Goal: Task Accomplishment & Management: Manage account settings

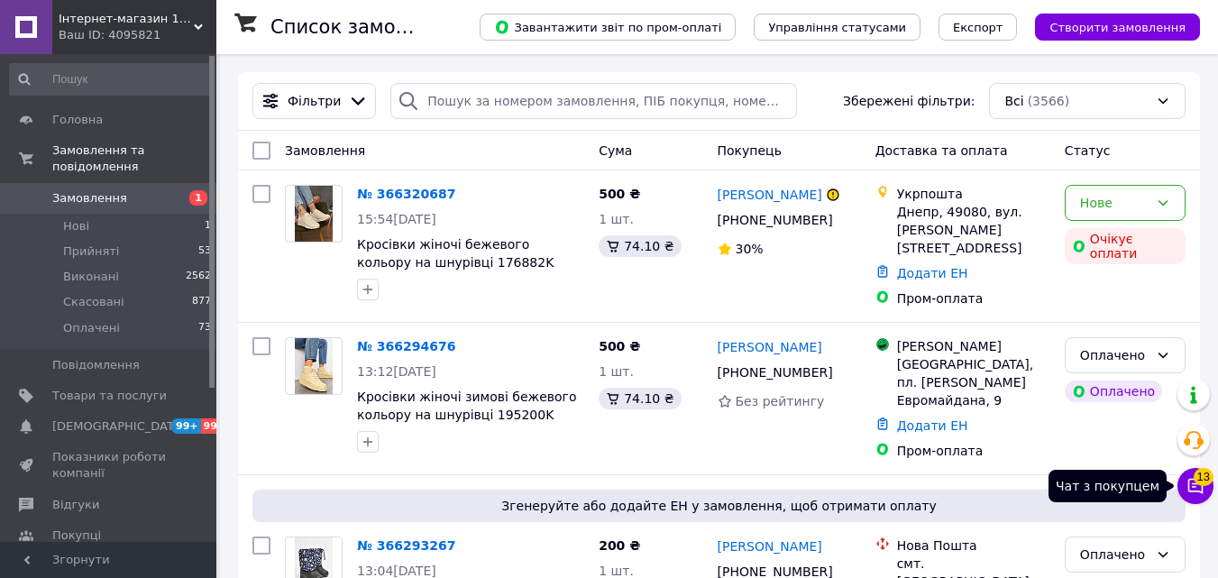
click at [1198, 491] on icon at bounding box center [1195, 486] width 15 height 15
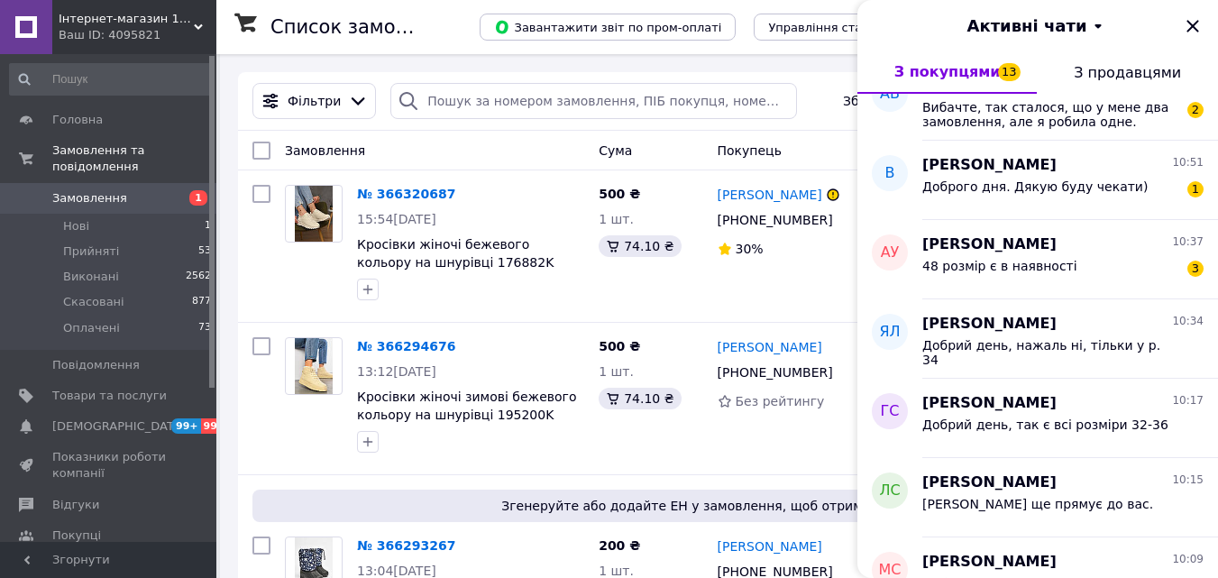
scroll to position [360, 0]
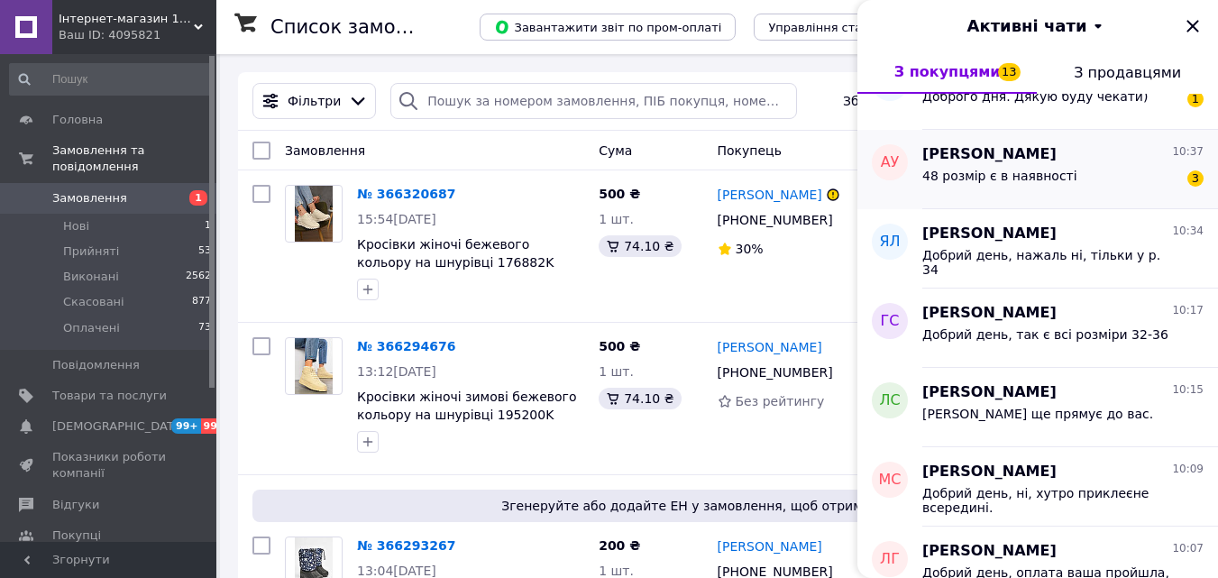
click at [1008, 167] on div "48 розмір є в наявності 3" at bounding box center [1062, 179] width 281 height 29
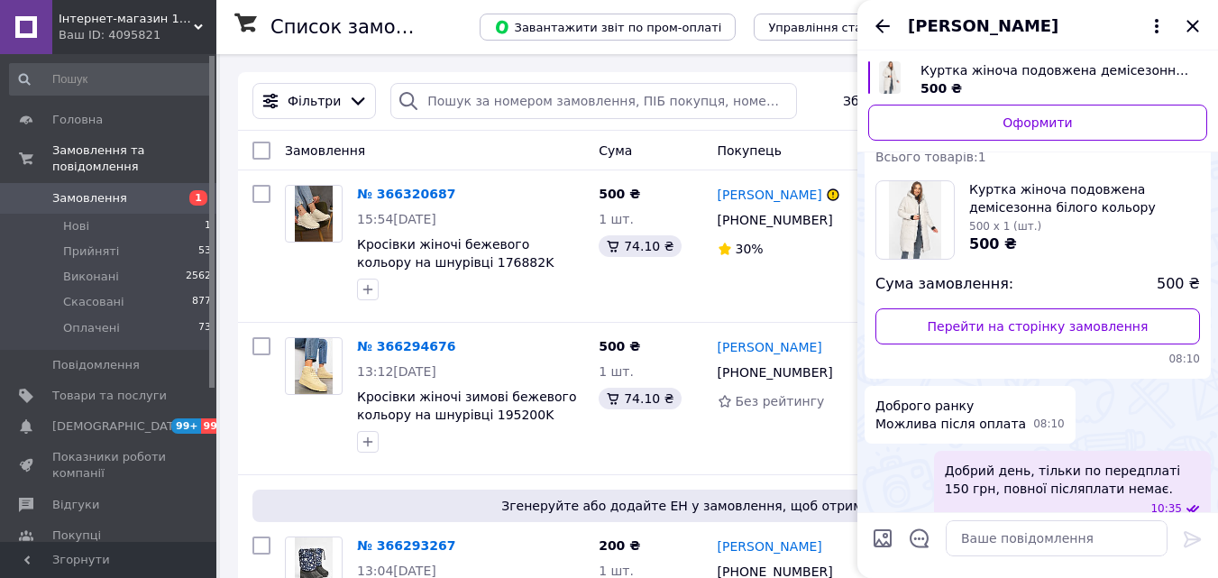
scroll to position [421, 0]
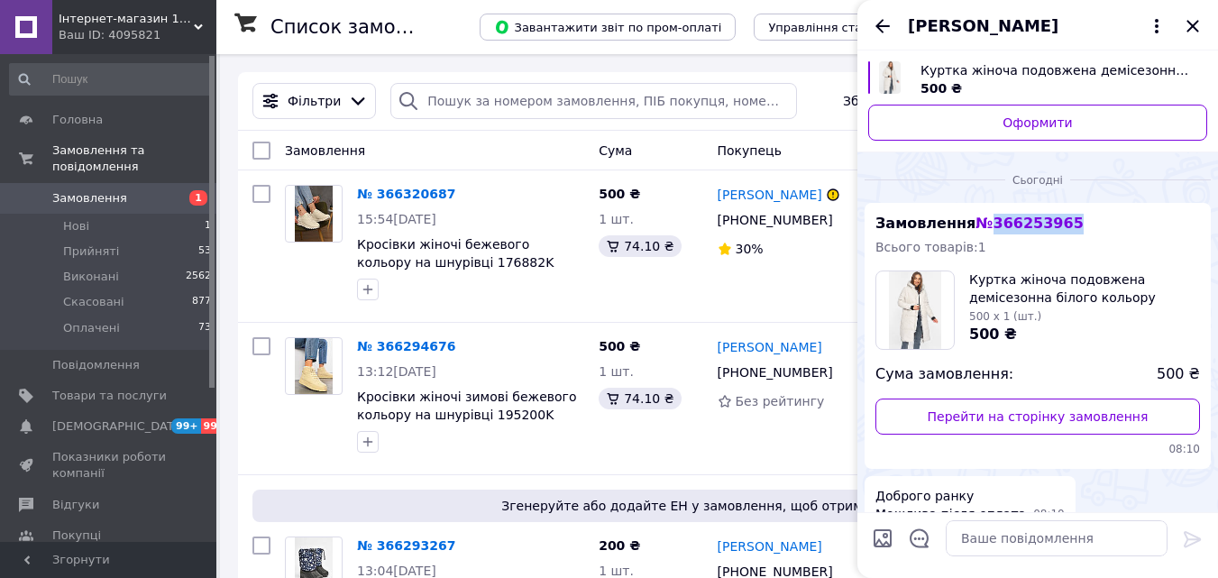
drag, startPoint x: 1062, startPoint y: 195, endPoint x: 977, endPoint y: 205, distance: 85.4
click at [977, 205] on div "Замовлення № 366253965 Всього товарів: 1 Куртка жіноча подовжена демісезонна бі…" at bounding box center [1037, 336] width 346 height 266
copy span "366253965"
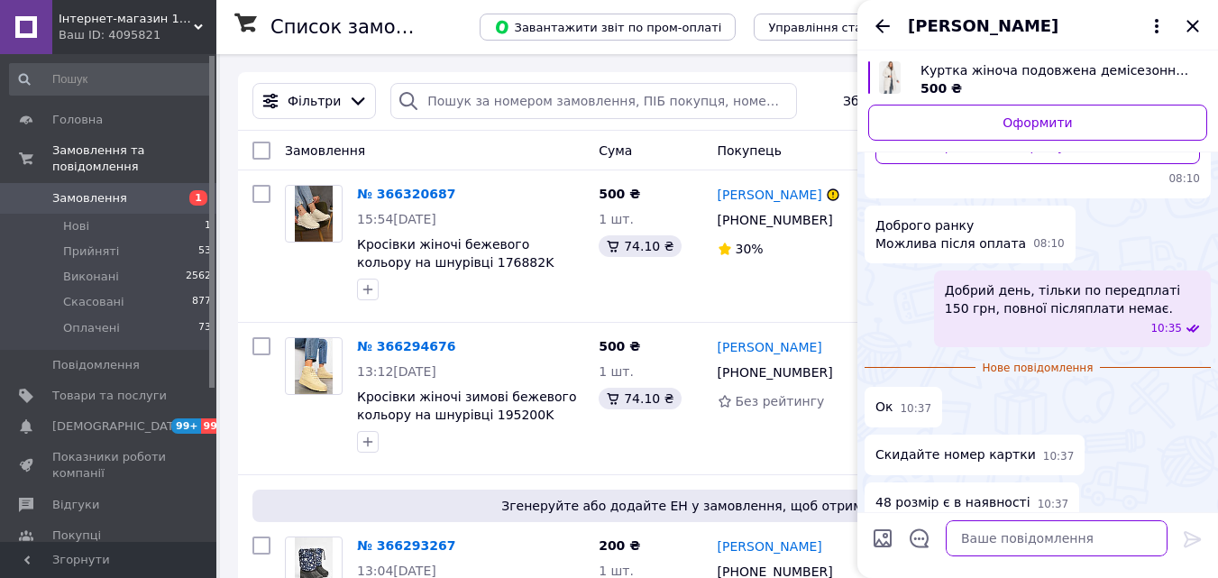
paste textarea "ваше замовлення оформлено. Протягом 2-х робочих днів очікуйте смс з номером ТТН…"
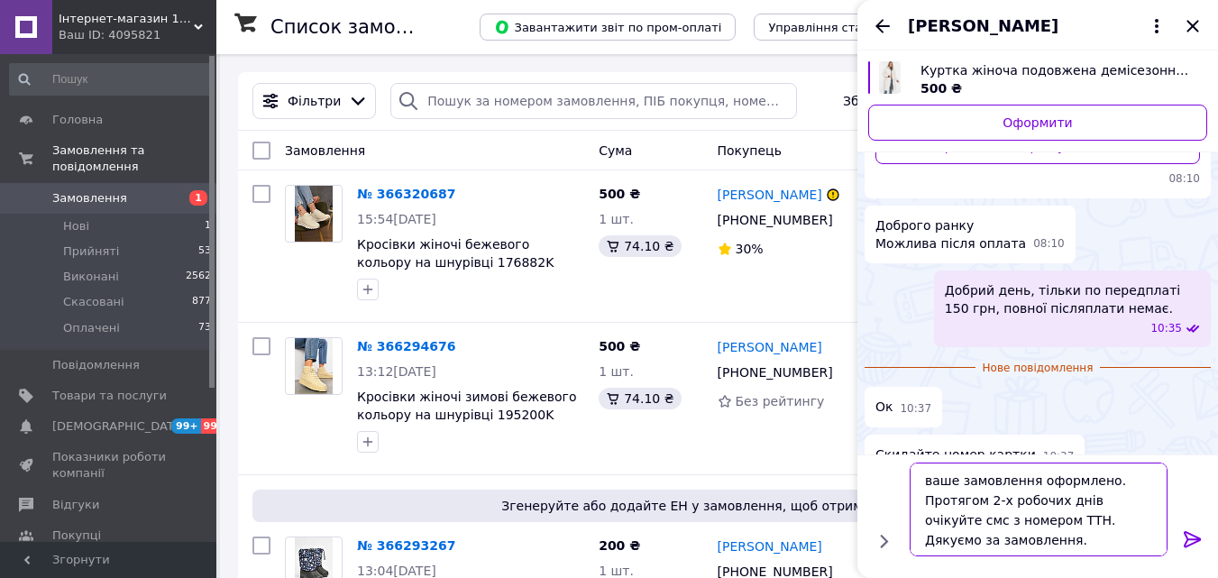
type textarea "ваше замовлення оформлено. Протягом 2-х робочих днів очікуйте смс з номером ТТН…"
drag, startPoint x: 1192, startPoint y: 544, endPoint x: 977, endPoint y: 23, distance: 564.5
click at [1191, 541] on icon at bounding box center [1192, 539] width 22 height 22
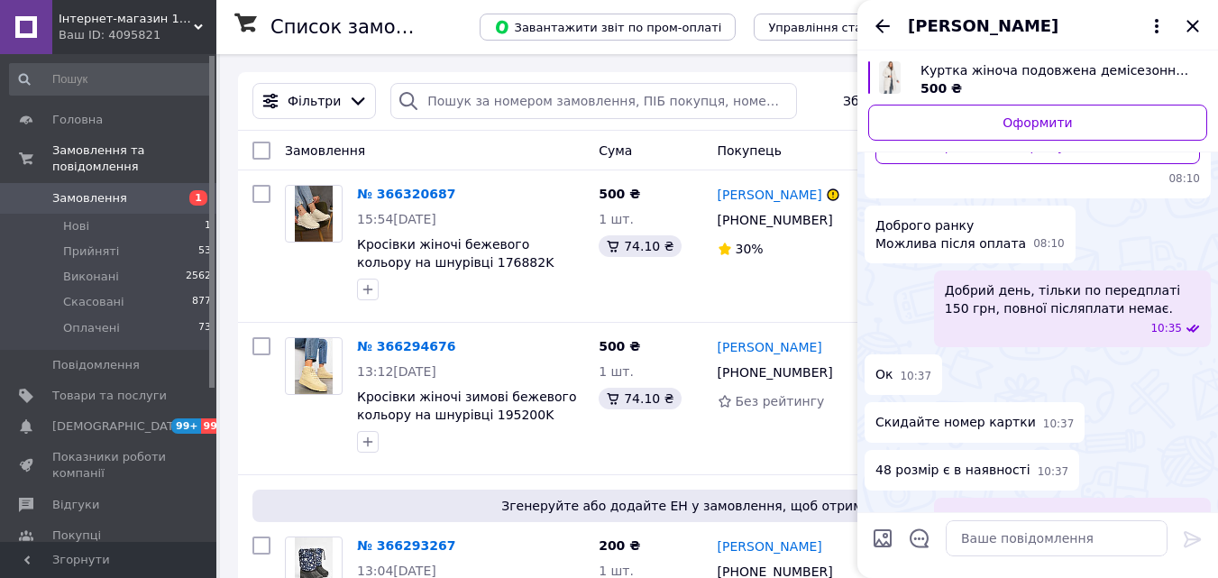
scroll to position [761, 0]
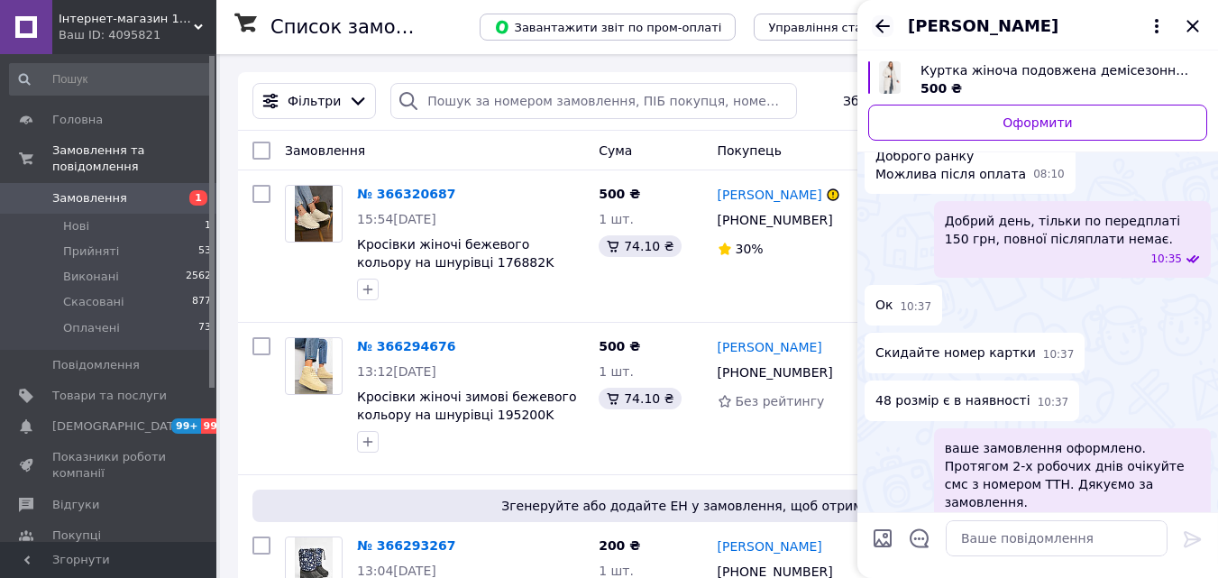
click at [887, 25] on icon "Назад" at bounding box center [882, 26] width 14 height 14
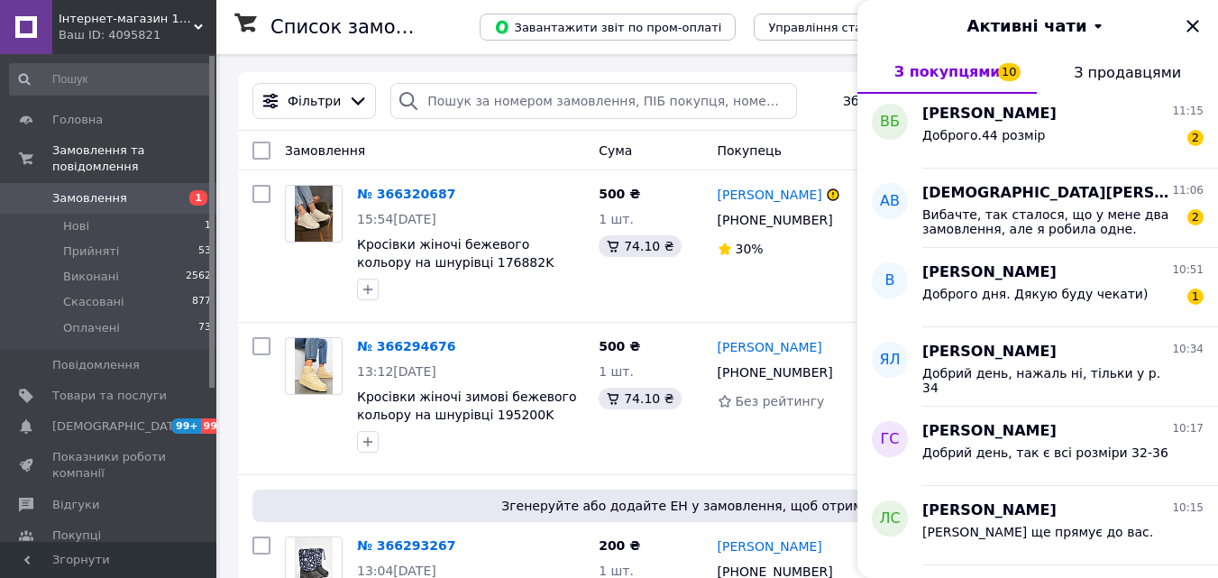
scroll to position [270, 0]
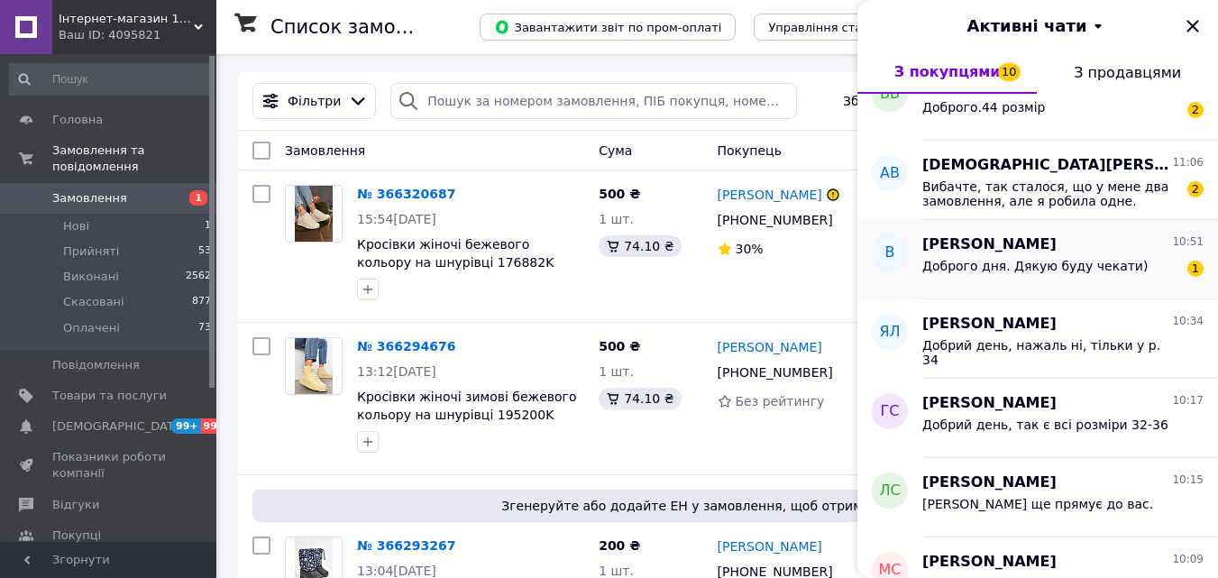
click at [1005, 269] on span "Доброго дня. Дякую буду чекати)" at bounding box center [1034, 266] width 225 height 14
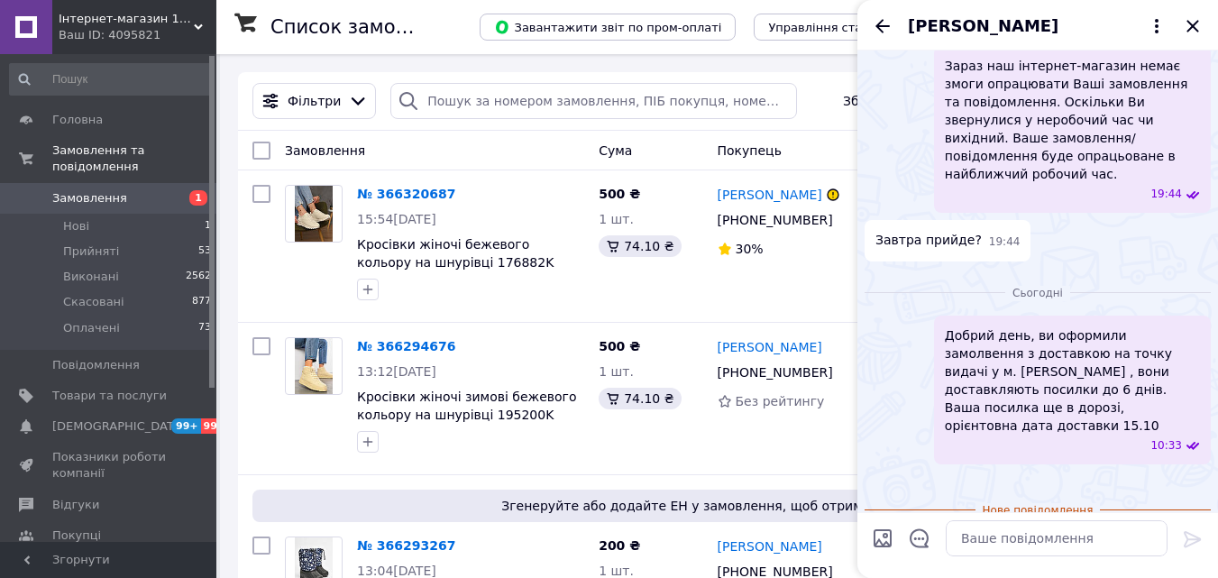
scroll to position [1666, 0]
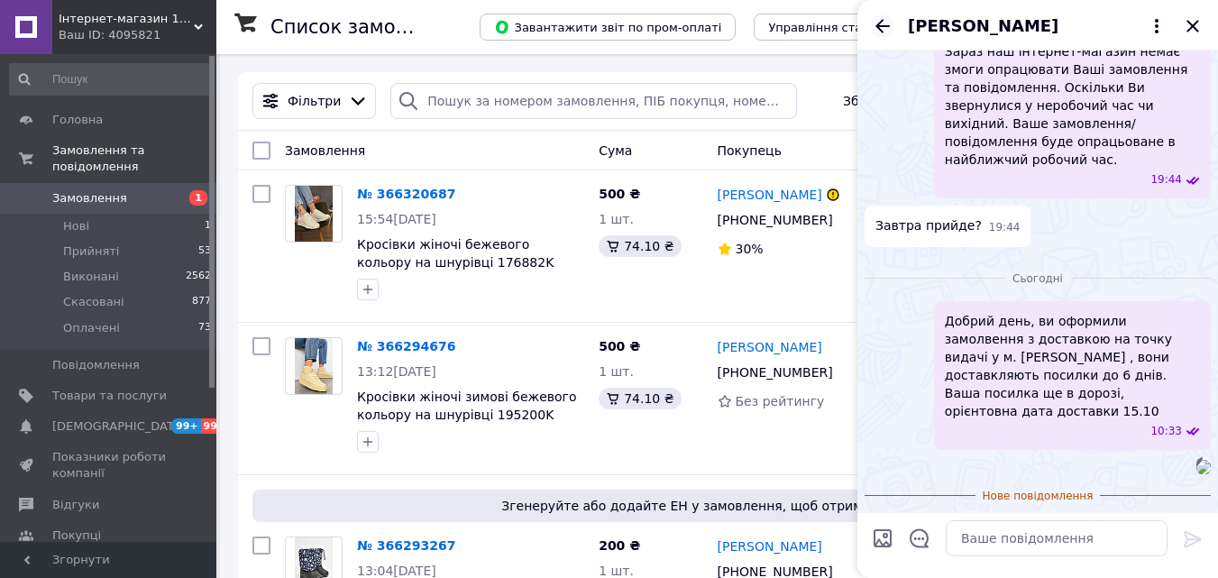
click at [883, 32] on icon "Назад" at bounding box center [882, 26] width 22 height 22
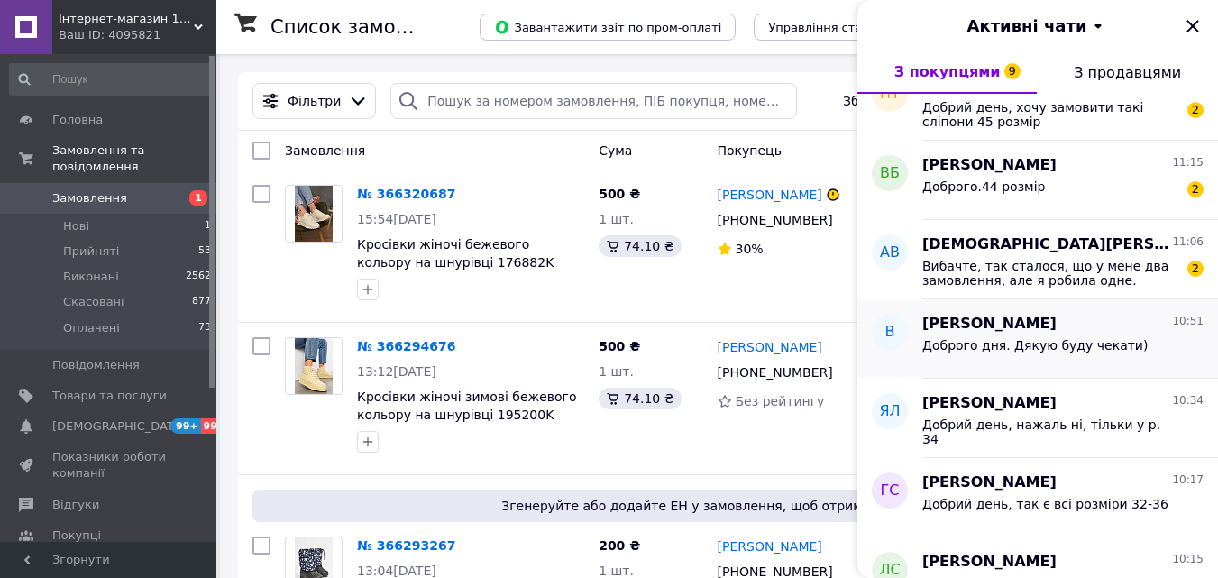
scroll to position [180, 0]
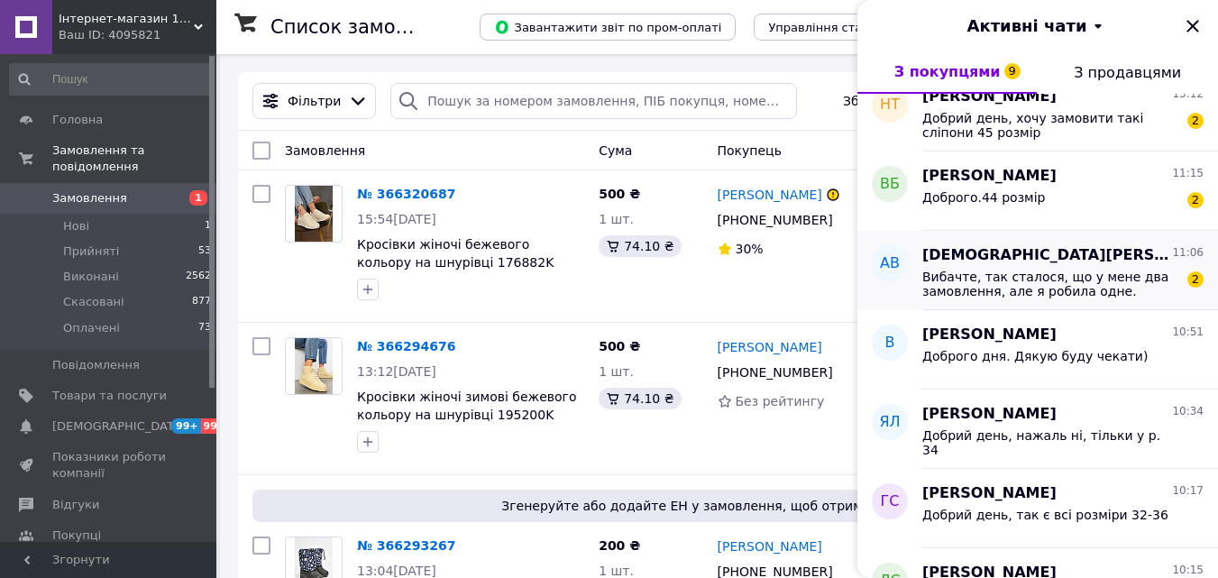
click at [1060, 266] on div "Вибачте, так сталося, що у мене два замовлення, але я робила одне. 2" at bounding box center [1062, 282] width 281 height 32
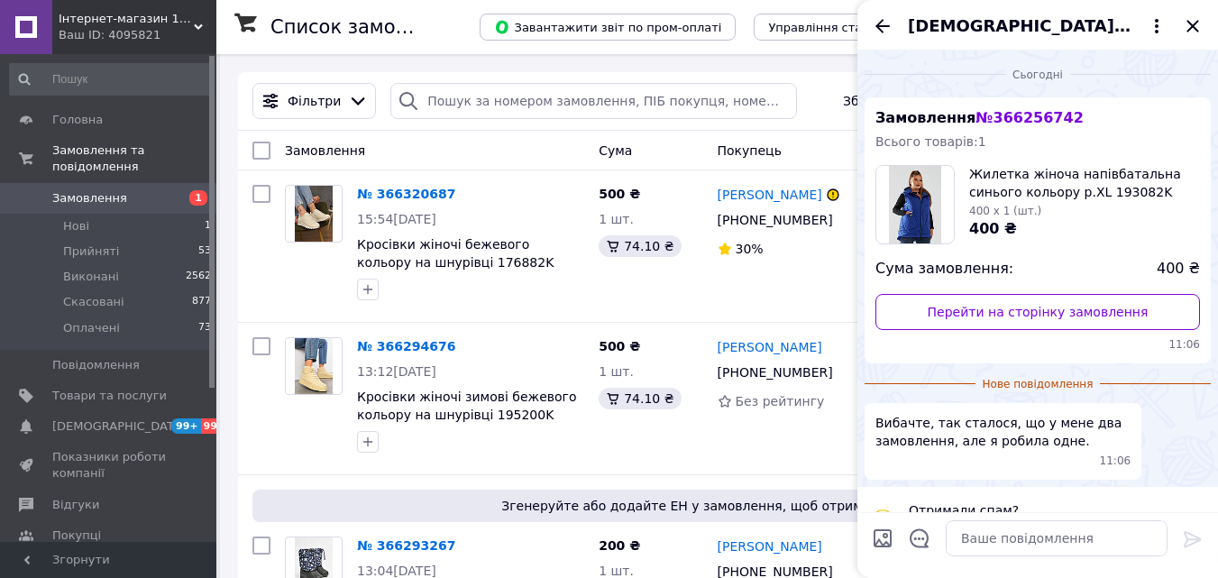
scroll to position [41, 0]
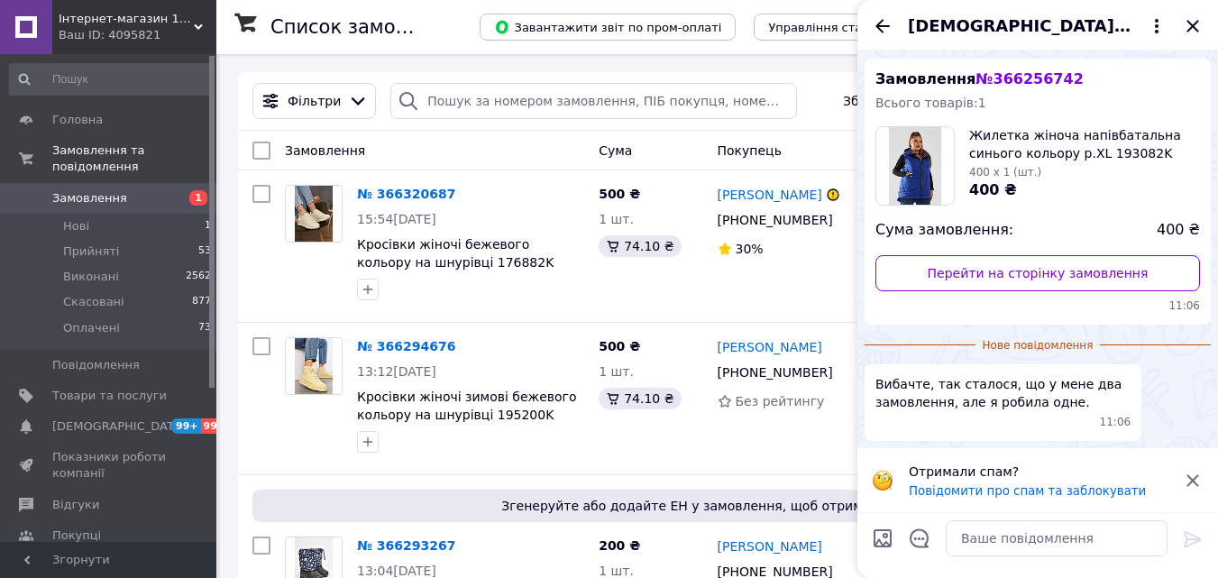
click at [1191, 472] on icon at bounding box center [1192, 481] width 22 height 22
click at [1191, 441] on div "Вибачте, так сталося, що у мене два замовлення, але я робила одне. 11:06" at bounding box center [1037, 402] width 346 height 77
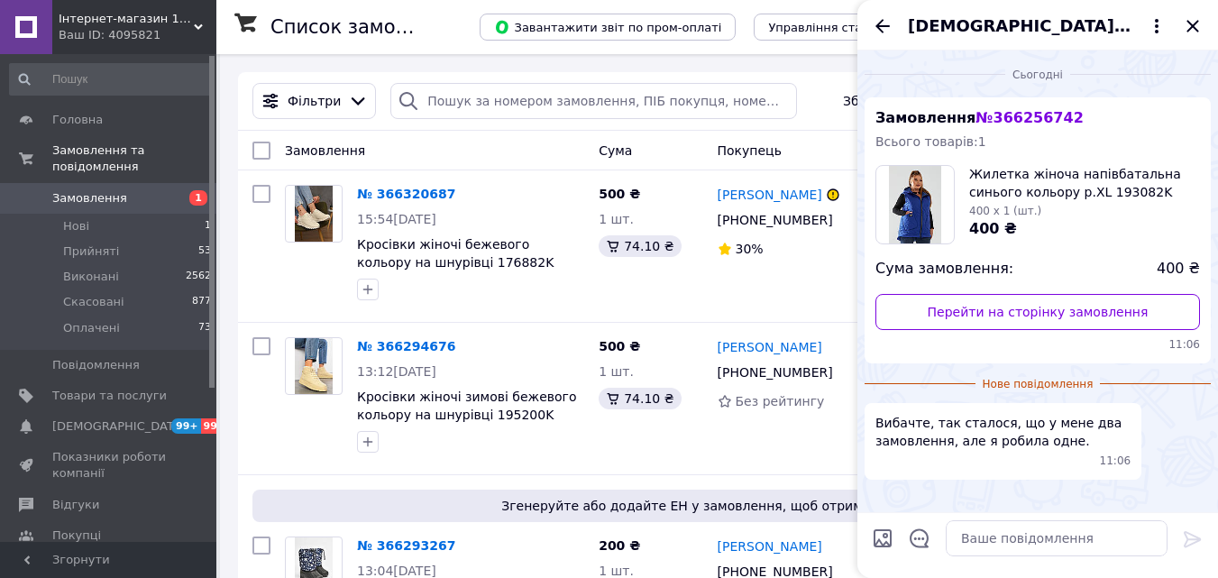
scroll to position [0, 0]
drag, startPoint x: 1063, startPoint y: 120, endPoint x: 983, endPoint y: 123, distance: 79.4
click at [983, 123] on div "Замовлення № 366256742 Всього товарів: 1 Жилетка жіноча напівбатальна синього к…" at bounding box center [1037, 230] width 346 height 266
copy span "366256742"
drag, startPoint x: 1000, startPoint y: 123, endPoint x: 802, endPoint y: 150, distance: 200.1
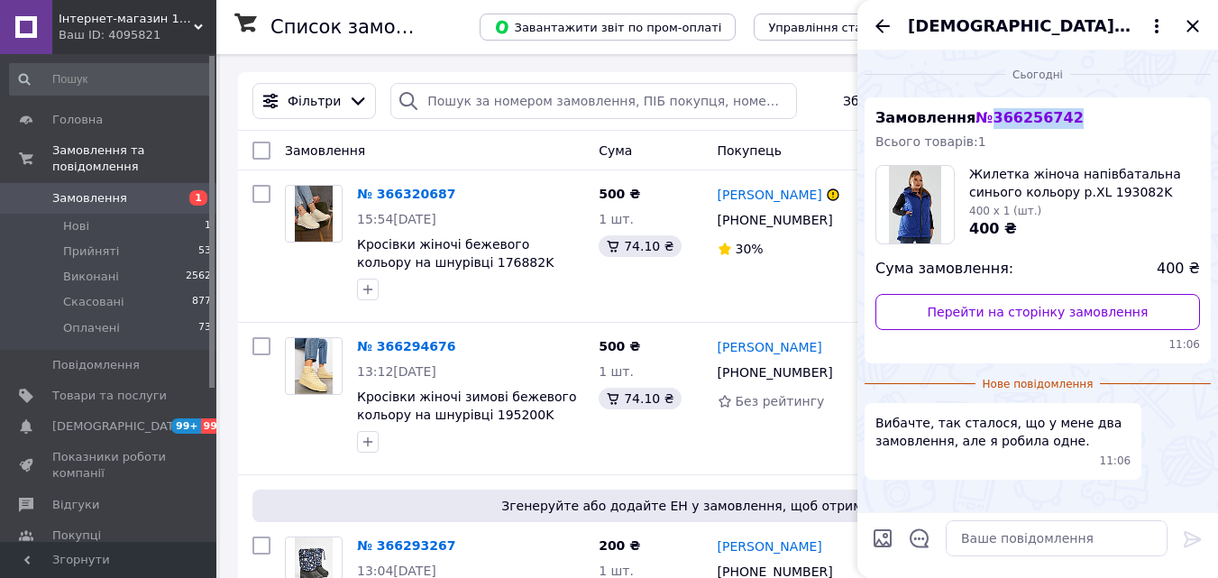
click at [802, 145] on div "Покупець" at bounding box center [789, 150] width 158 height 32
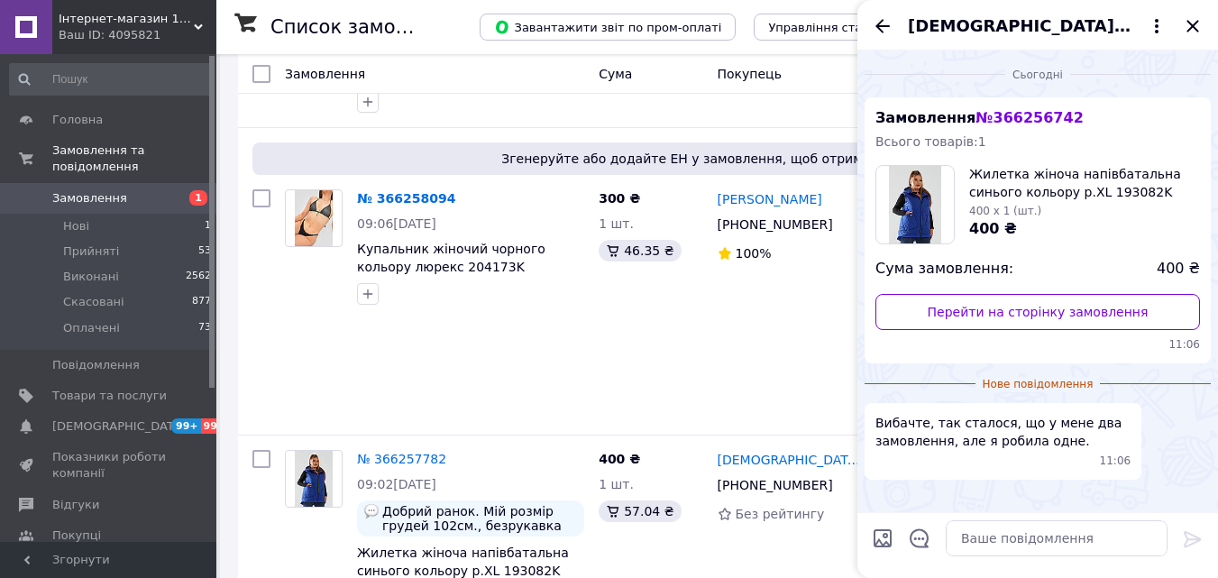
scroll to position [2974, 0]
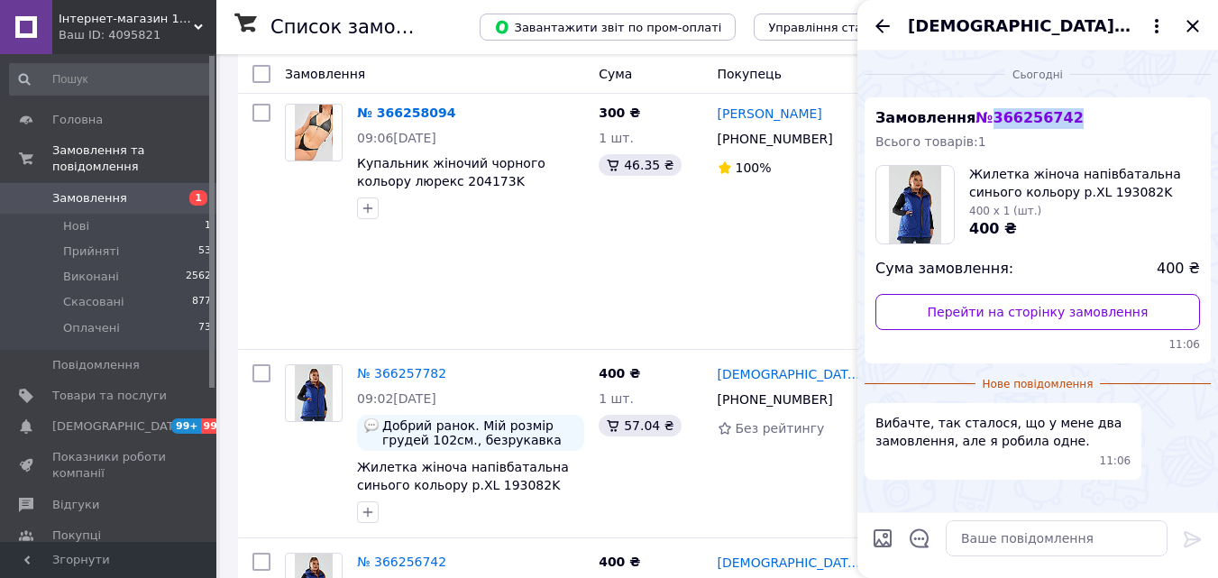
drag, startPoint x: 1063, startPoint y: 121, endPoint x: 985, endPoint y: 116, distance: 77.6
click at [985, 116] on div "Замовлення № 366256742 Всього товарів: 1 Жилетка жіноча напівбатальна синього к…" at bounding box center [1037, 230] width 346 height 266
copy span "366256742"
click at [1100, 226] on div "400 ₴" at bounding box center [1084, 229] width 231 height 21
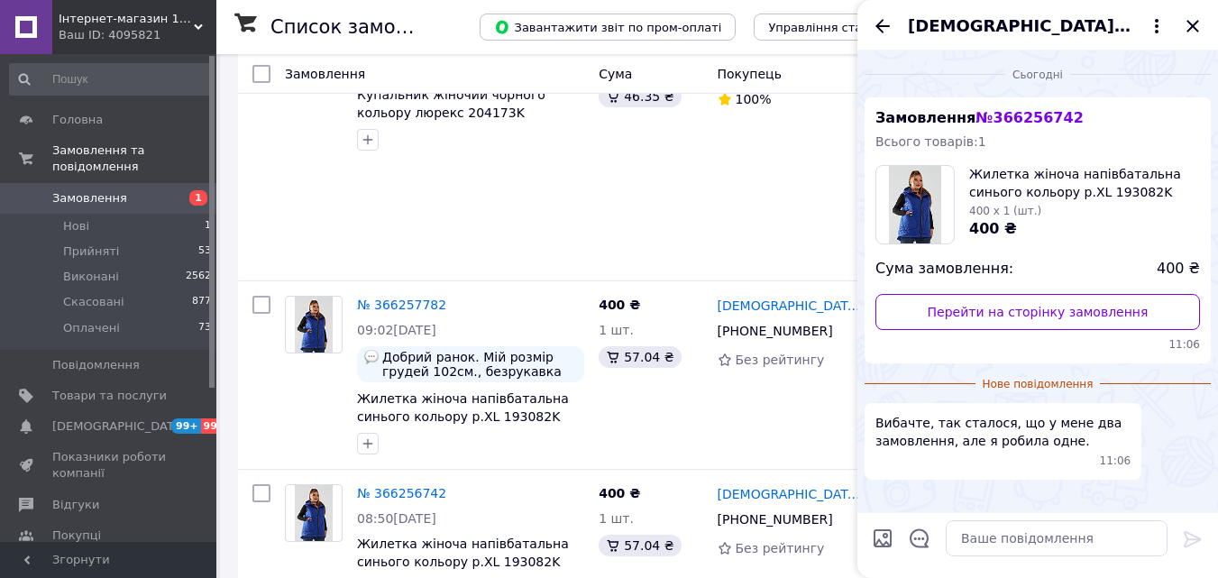
scroll to position [3154, 0]
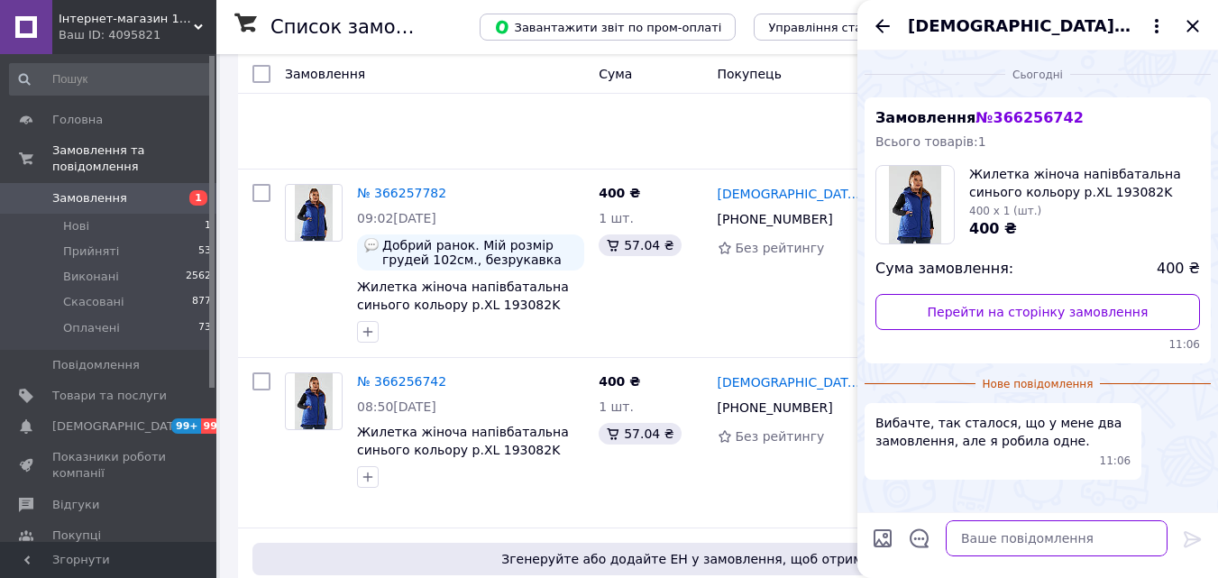
click at [993, 537] on textarea at bounding box center [1056, 538] width 222 height 36
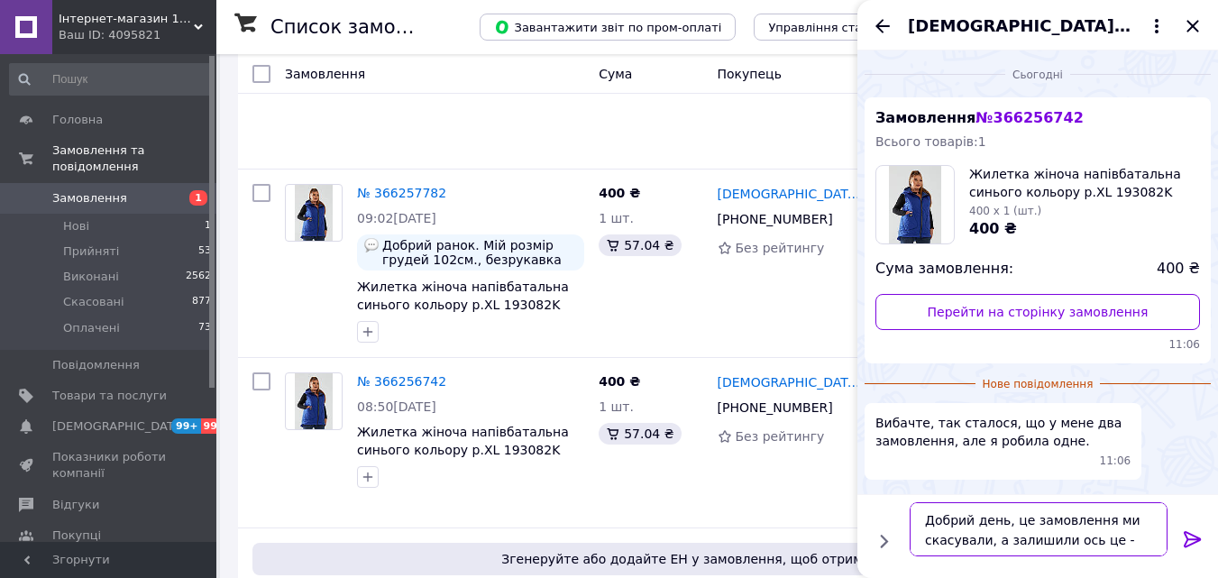
paste textarea "366257782"
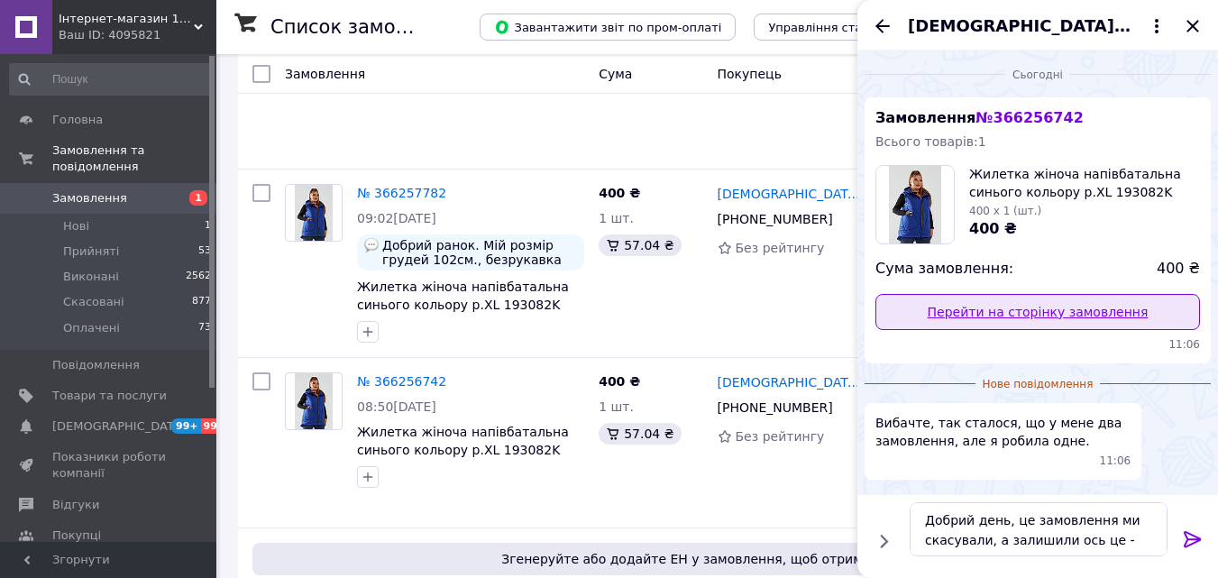
click at [898, 304] on link "Перейти на сторінку замовлення" at bounding box center [1037, 312] width 324 height 36
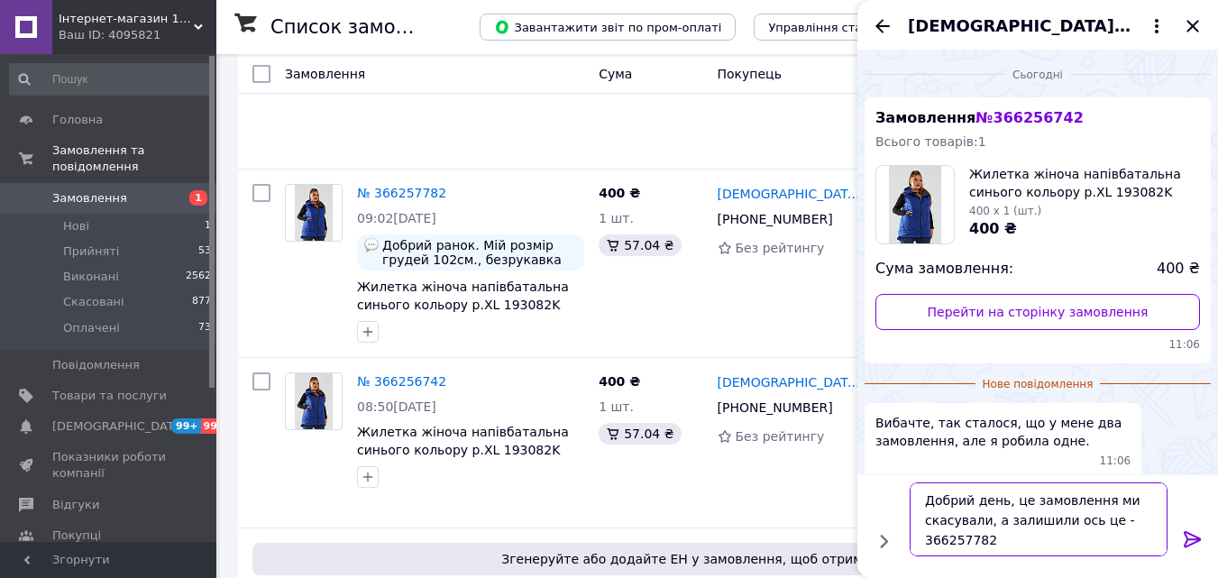
click at [1004, 541] on textarea "Добрий день, це замовлення ми скасували, а залишили ось це - 366257782" at bounding box center [1038, 519] width 258 height 74
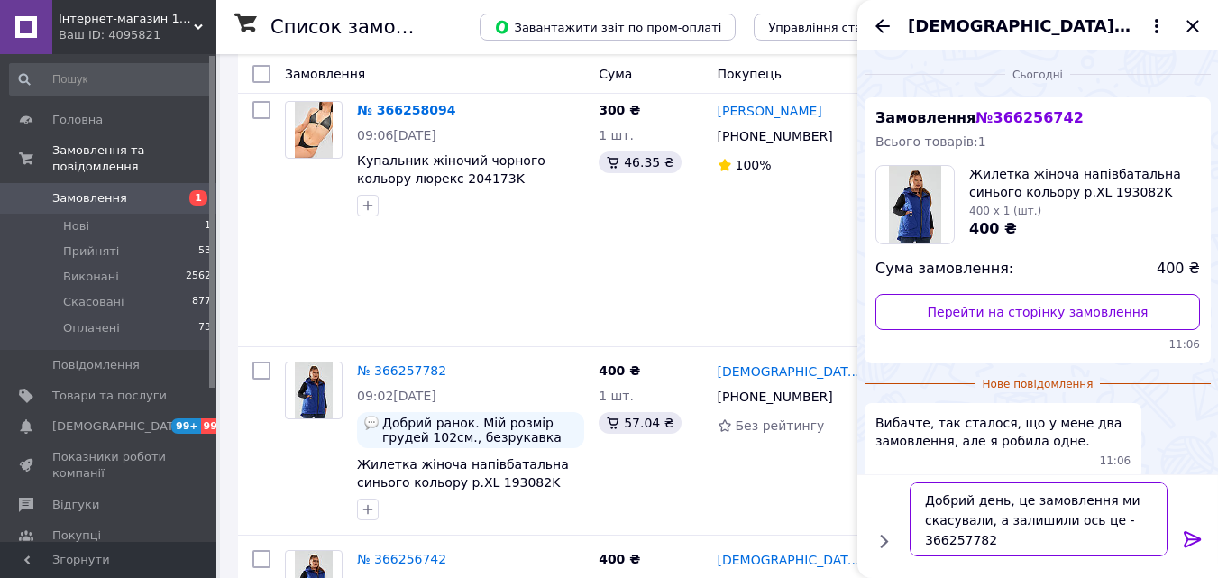
scroll to position [2974, 0]
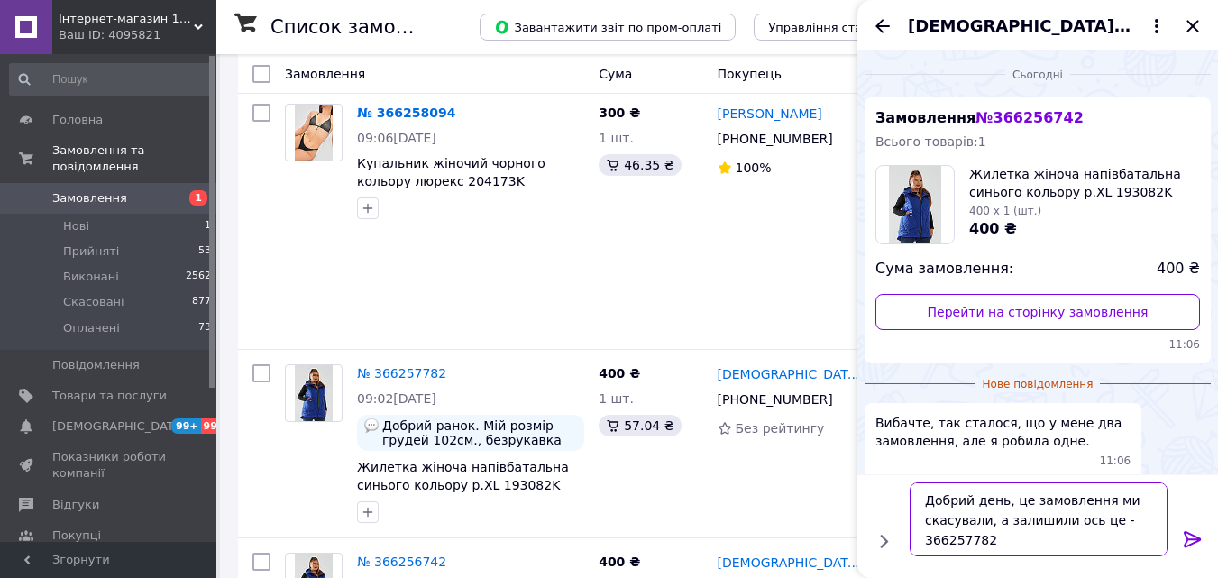
click at [1082, 524] on textarea "Добрий день, це замовлення ми скасували, а залишили ось це - 366257782" at bounding box center [1038, 519] width 258 height 74
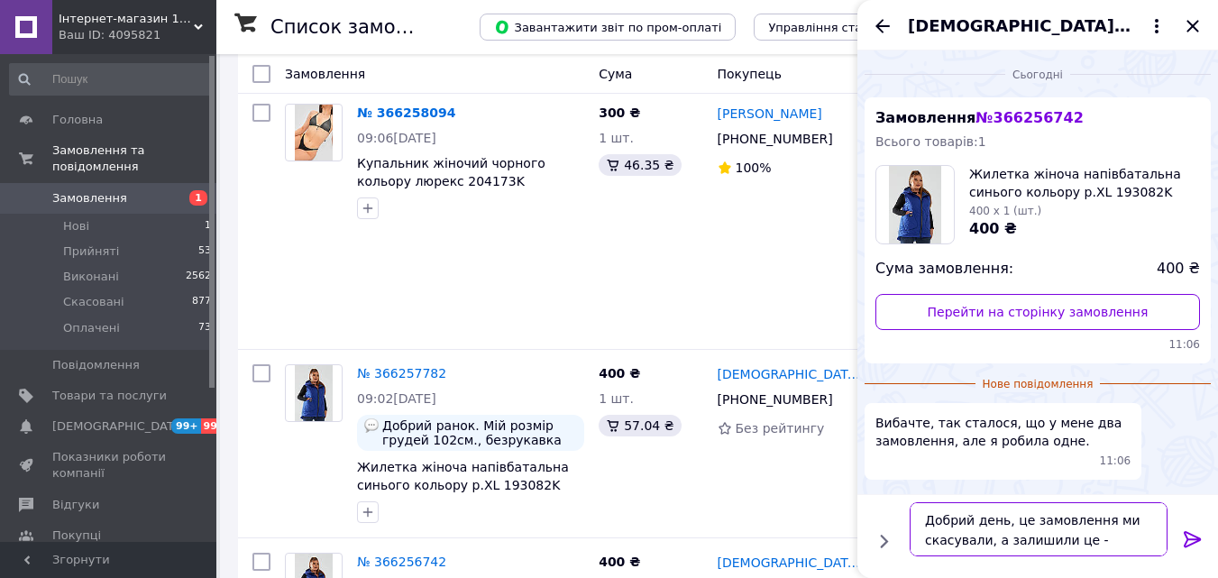
click at [1159, 543] on textarea "Добрий день, це замовлення ми скасували, а залишили це - 366257782" at bounding box center [1038, 529] width 258 height 54
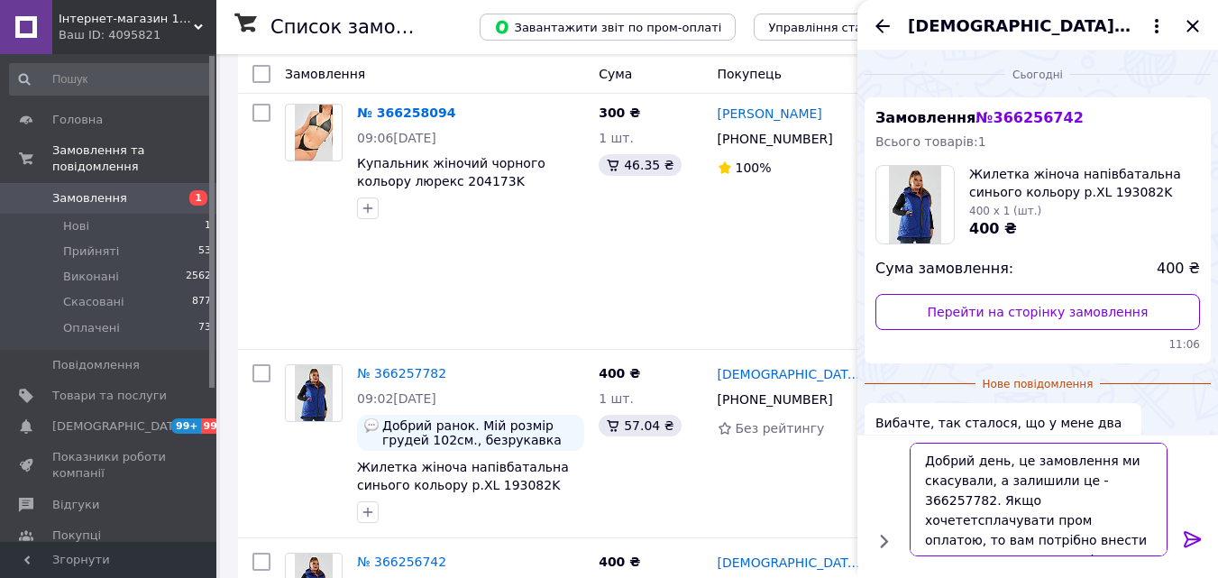
paste textarea "366257782"
click at [854, 357] on div "Алла Васіна +380 96 479 64 80 Без рейтингу" at bounding box center [789, 443] width 158 height 173
click at [1148, 535] on textarea "Добрий день, це замовлення ми скасували, а залишили це - 366257782. Якщо хочете…" at bounding box center [1038, 499] width 258 height 114
type textarea "Добрий день, це замовлення ми скасували, а залишили це - 366257782. Якщо хочете…"
click at [1194, 544] on icon at bounding box center [1192, 539] width 22 height 22
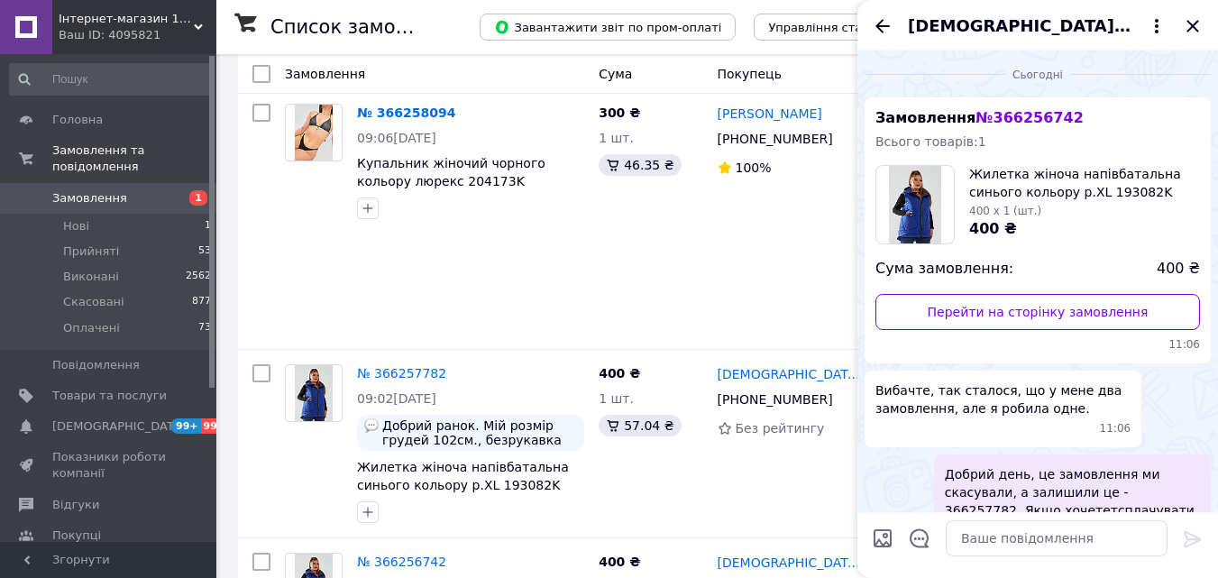
scroll to position [80, 0]
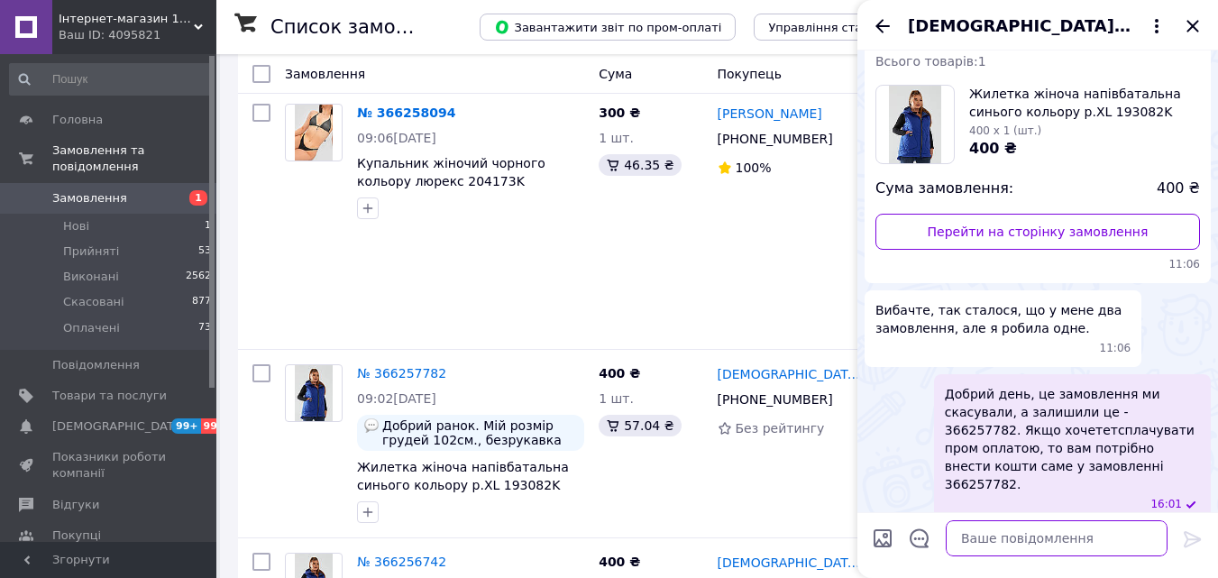
click at [1074, 531] on textarea at bounding box center [1056, 538] width 222 height 36
type textarea "р. ХЛ підійде на об'єм ваших грудей"
click at [1190, 540] on icon at bounding box center [1192, 539] width 22 height 22
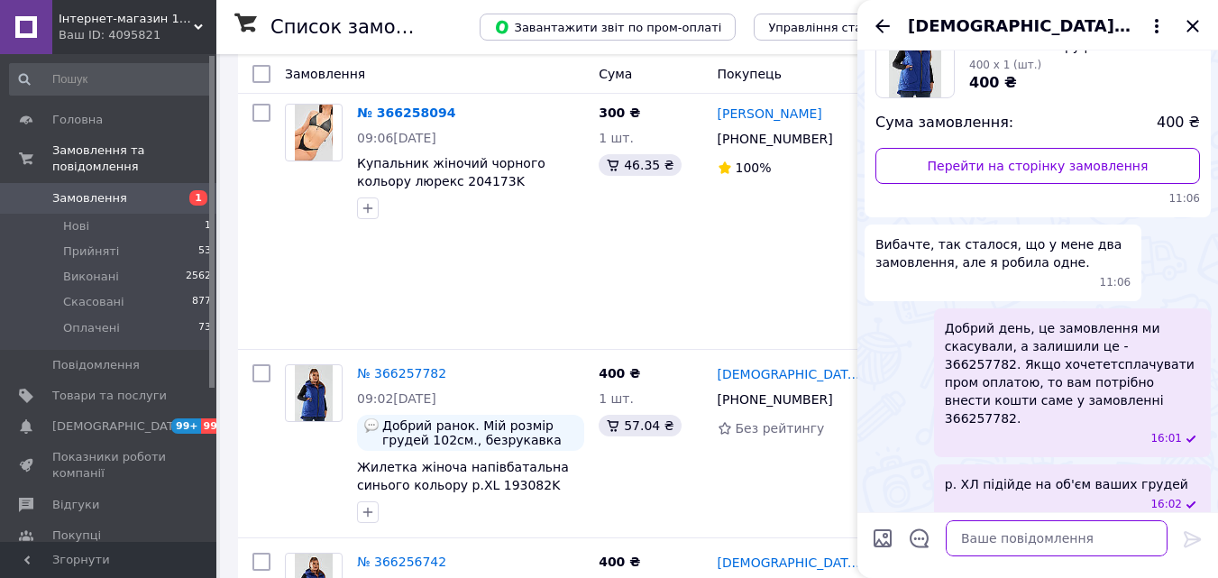
paste textarea "Будете сплачувати повну оплату чи хочете накладним платежем по передплаті 150 г…"
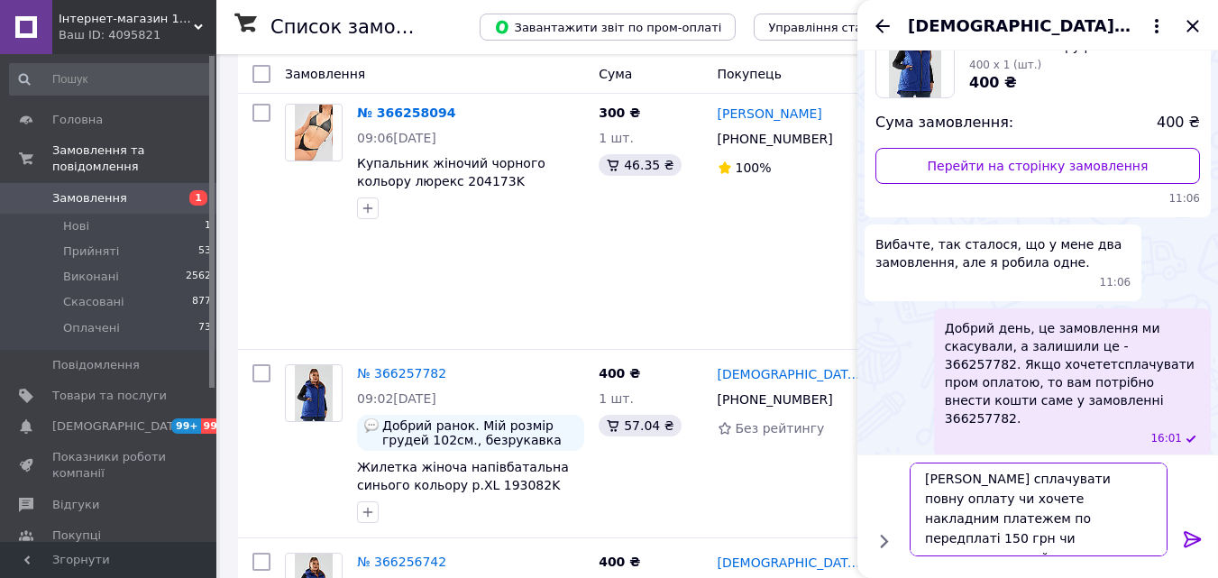
type textarea "Будете сплачувати повну оплату чи хочете накладним платежем по передплаті 150 г…"
drag, startPoint x: 926, startPoint y: 477, endPoint x: 1121, endPoint y: 540, distance: 204.6
click at [1121, 540] on textarea "Будете сплачувати повну оплату чи хочете накладним платежем по передплаті 150 г…" at bounding box center [1038, 509] width 258 height 94
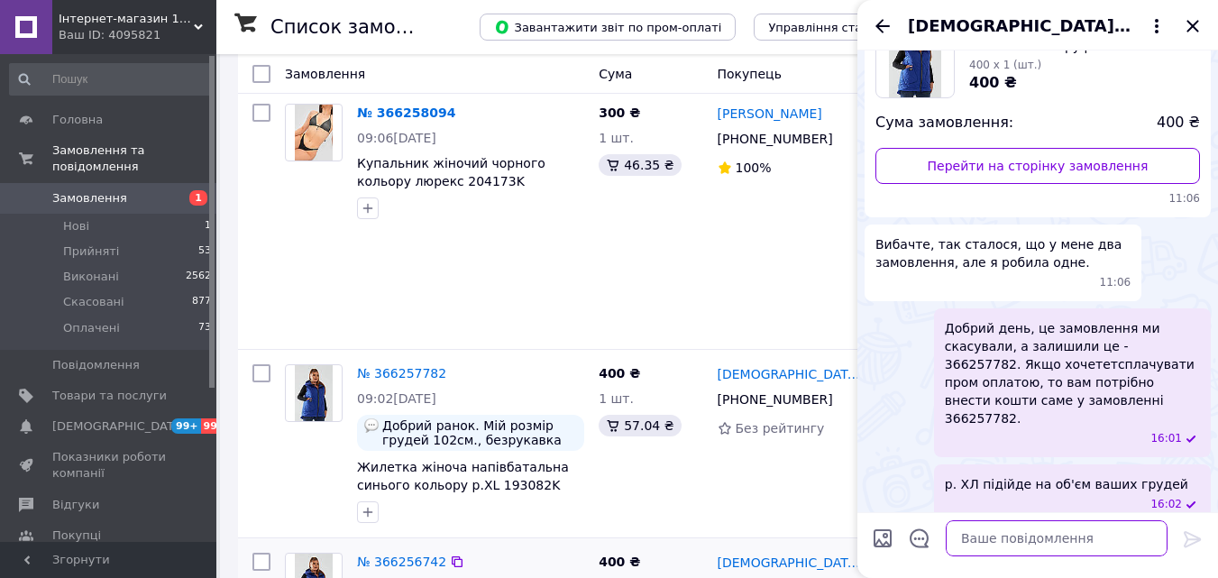
scroll to position [0, 0]
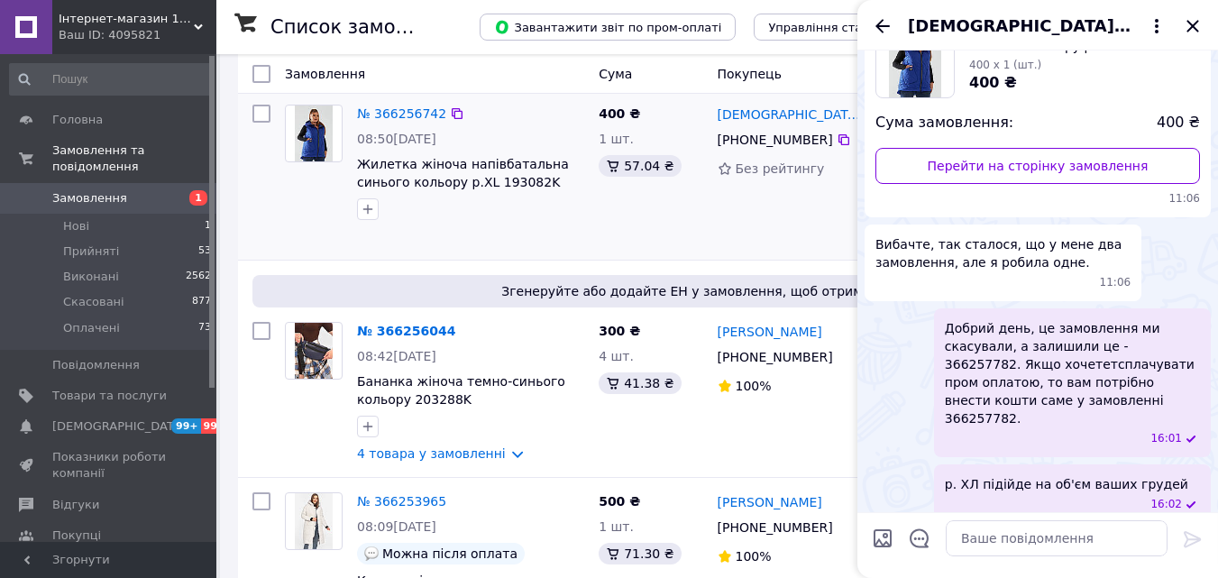
scroll to position [3479, 0]
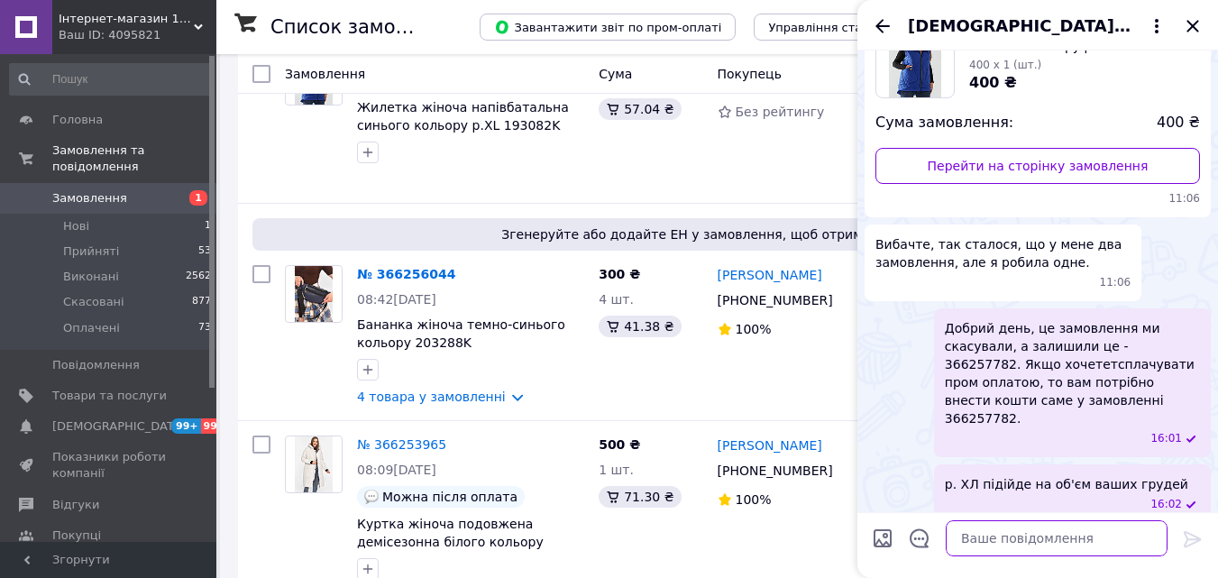
click at [1035, 542] on textarea at bounding box center [1056, 538] width 222 height 36
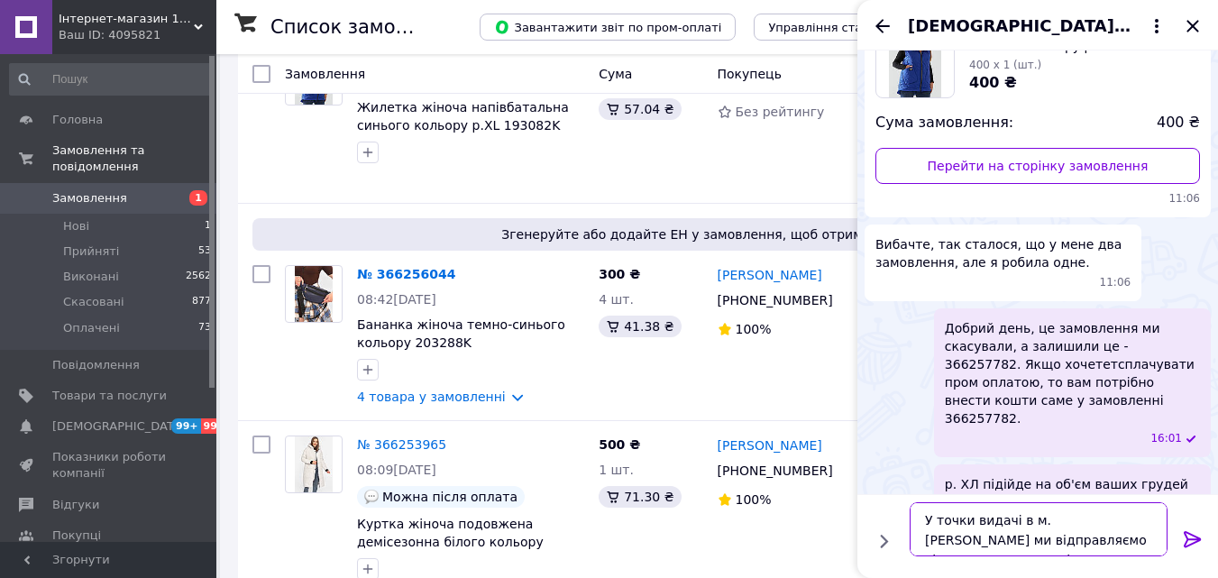
click at [1017, 540] on textarea "У точки видачі в м. Розетка ми відправляємо тіьки по просм оплаті." at bounding box center [1038, 529] width 258 height 54
click at [1094, 540] on textarea "У точки видачі в м. Розетка ми відправляємо тільки по просм оплаті." at bounding box center [1038, 529] width 258 height 54
type textarea "У точки видачі в м. Розетка ми відправляємо тільки по пром оплаті."
click at [1189, 543] on icon at bounding box center [1192, 539] width 22 height 22
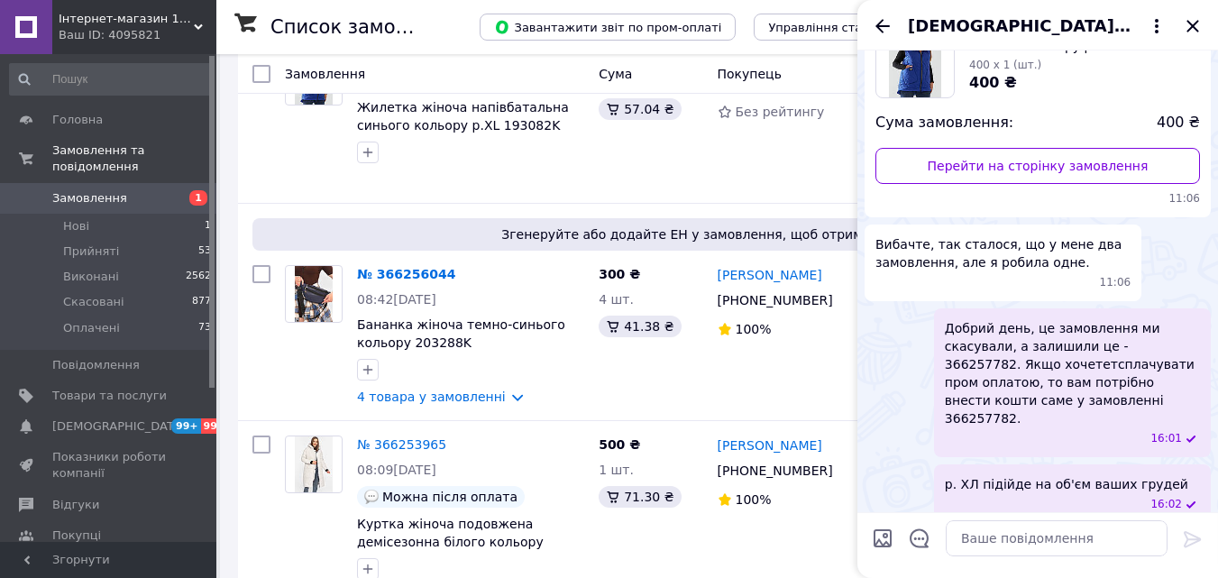
scroll to position [230, 0]
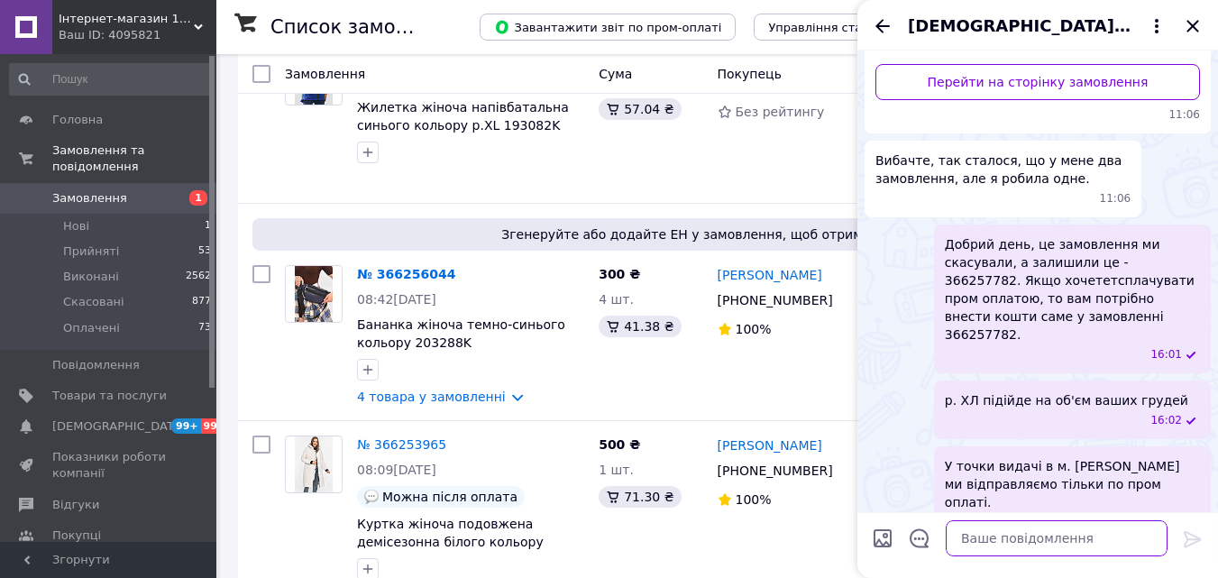
paste textarea "Будете сплачувати повну оплату чи хочете накладним платежем по передплаті 150 г…"
click at [807, 428] on div "Антоніна Улянченко +380 97 222 81 71 100%" at bounding box center [789, 514] width 158 height 173
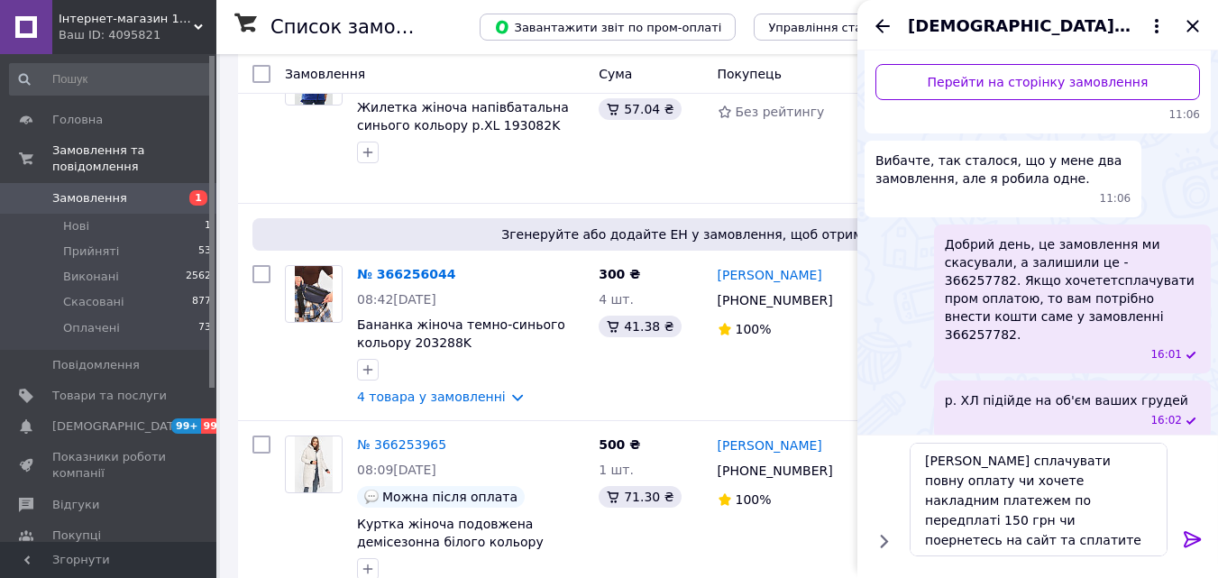
scroll to position [307, 0]
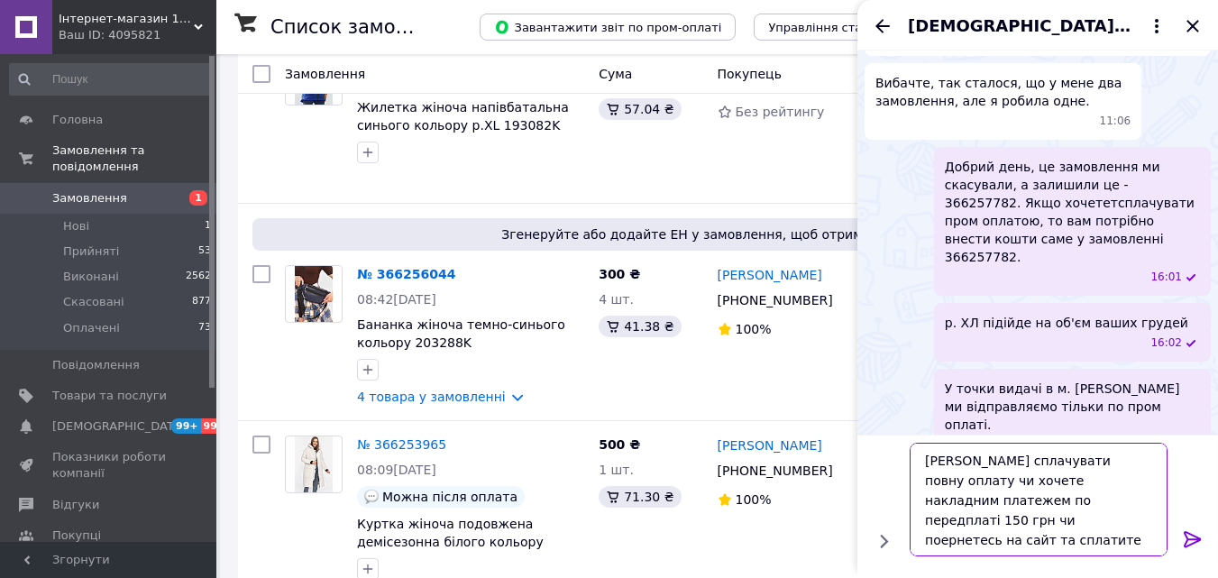
drag, startPoint x: 1055, startPoint y: 501, endPoint x: 1123, endPoint y: 517, distance: 69.5
click at [1123, 517] on textarea "Будете сплачувати повну оплату чи хочете накладним платежем по передплаті 150 г…" at bounding box center [1038, 499] width 258 height 114
click at [1095, 510] on textarea "Будете сплачувати повну оплату чи хочете накладним платежем по передплаті 150 г…" at bounding box center [1038, 499] width 258 height 114
click at [1059, 498] on textarea "Будете сплачувати повну оплату чи хочете накладним платежем по передплаті 150 г…" at bounding box center [1038, 499] width 258 height 114
drag, startPoint x: 1059, startPoint y: 498, endPoint x: 1097, endPoint y: 511, distance: 39.9
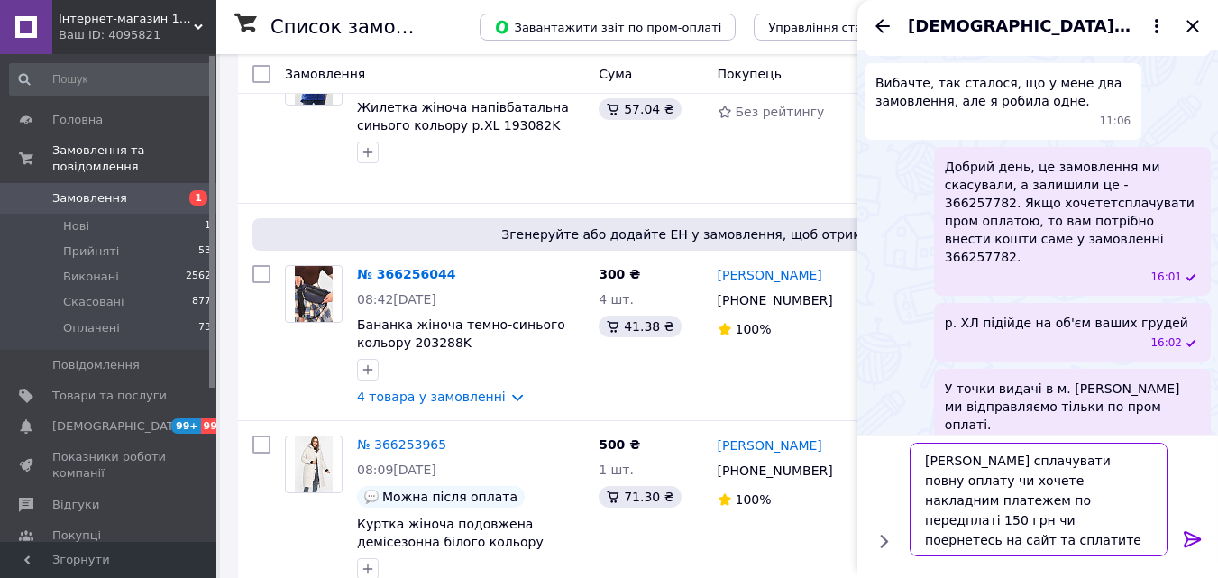
click at [1097, 511] on textarea "Будете сплачувати повну оплату чи хочете накладним платежем по передплаті 150 г…" at bounding box center [1038, 499] width 258 height 114
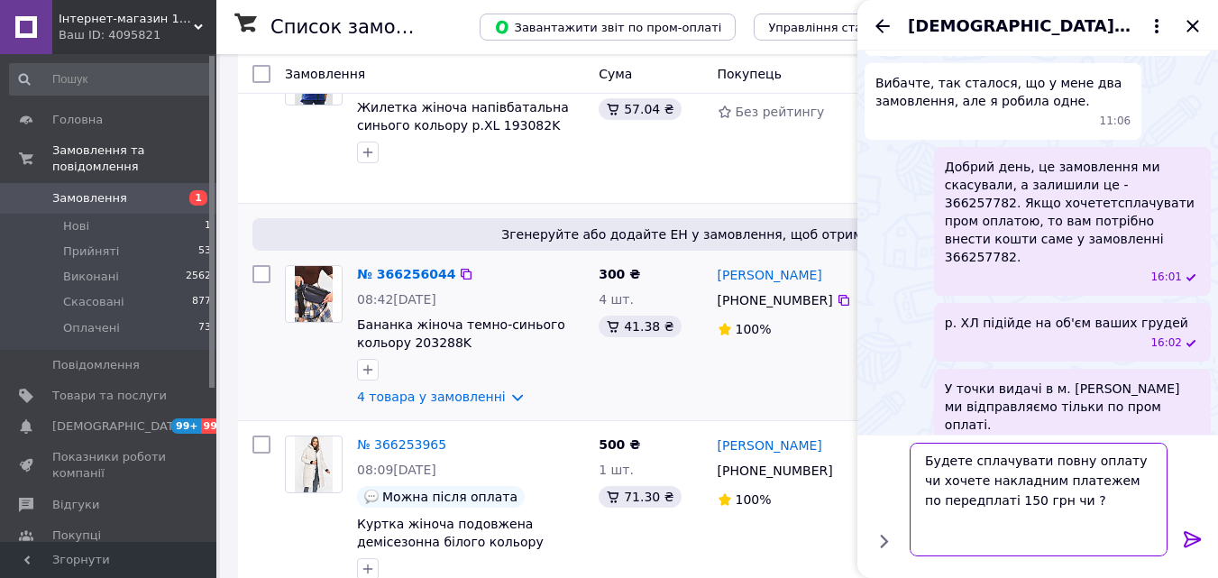
scroll to position [268, 0]
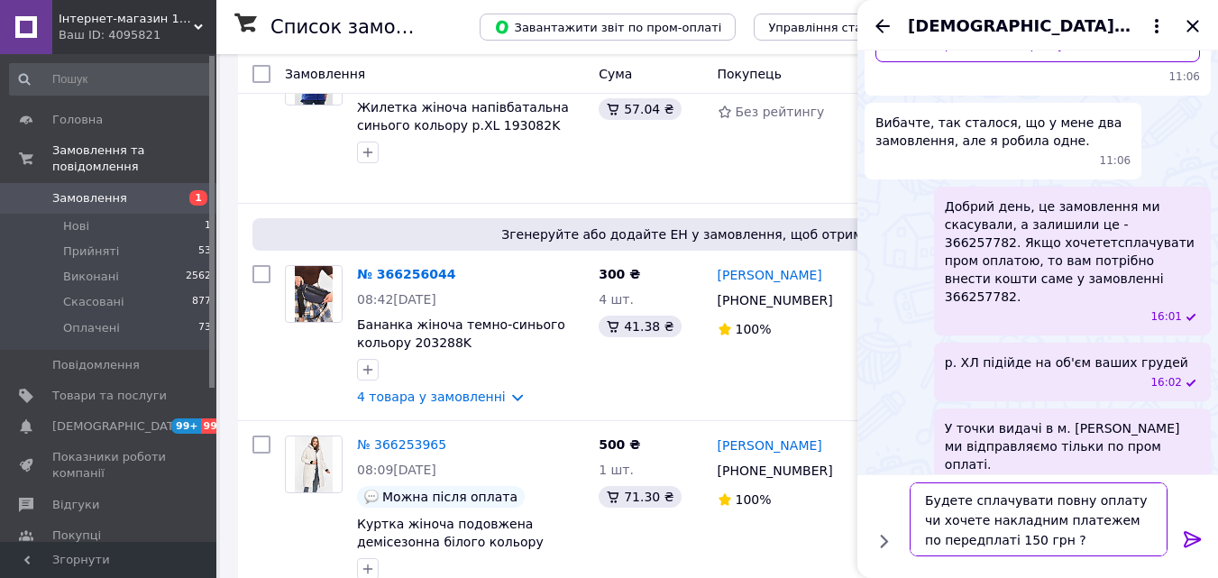
paste textarea "поернетесь на сайт та сплатите пром оплатою"
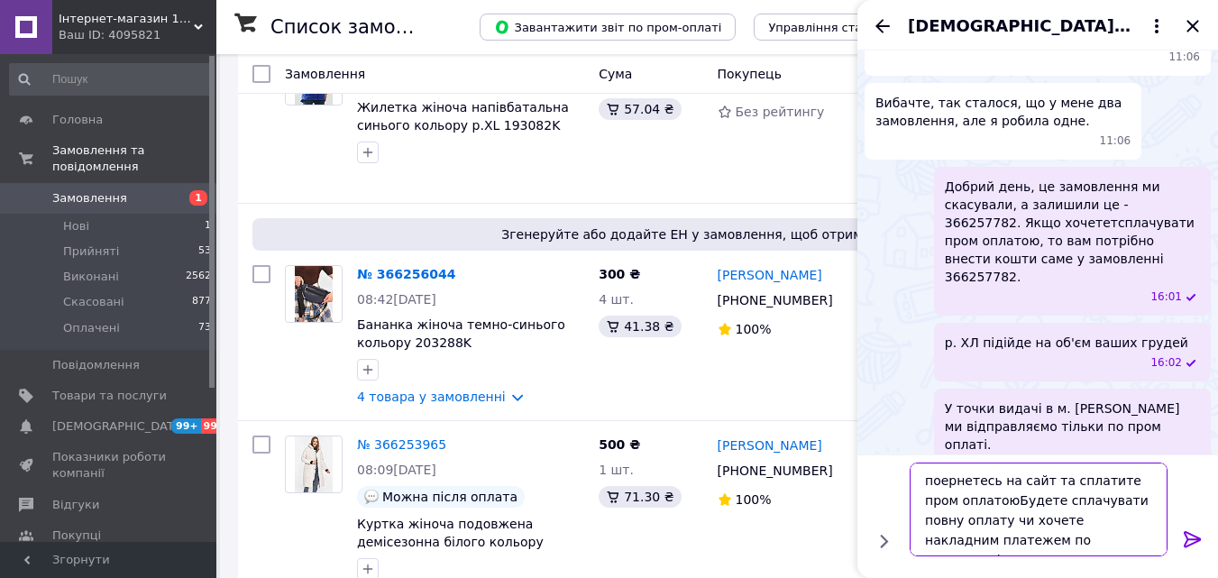
drag, startPoint x: 933, startPoint y: 480, endPoint x: 953, endPoint y: 483, distance: 20.0
click at [935, 481] on textarea "поернетесь на сайт та сплатите пром оплатоюБудете сплачувати повну оплату чи хо…" at bounding box center [1038, 509] width 258 height 94
click at [1040, 503] on textarea "Повернетесь на сайт та сплатите пром оплатою чи будете сплачувати повну оплату …" at bounding box center [1038, 509] width 258 height 94
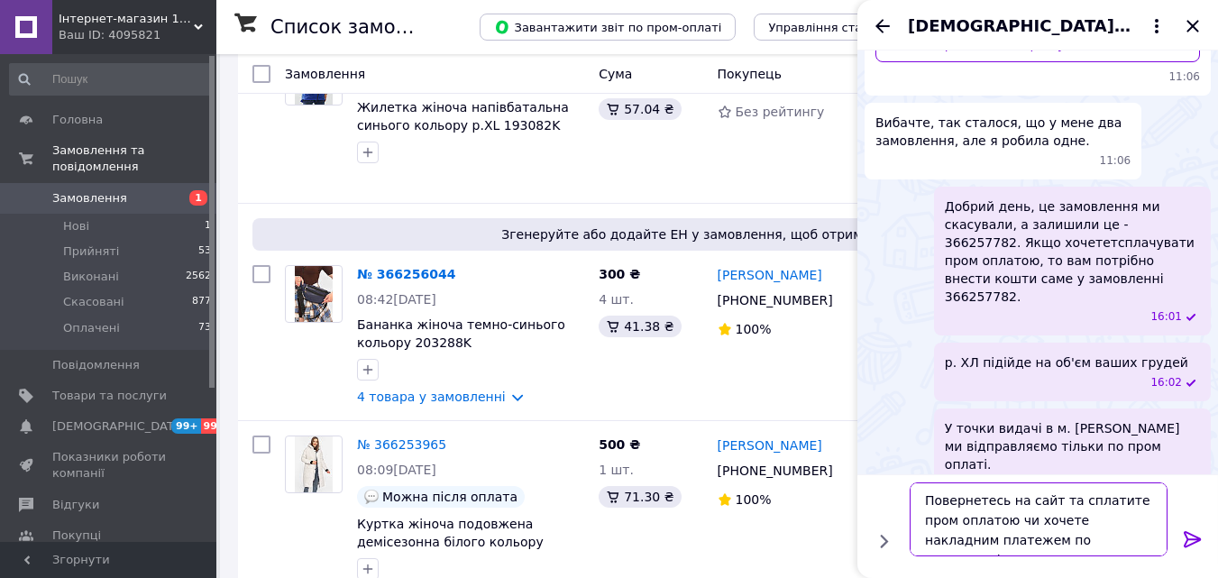
type textarea "Повернетесь на сайт та сплатите пром оплатою чи хочете накладним платежем по пе…"
click at [1190, 533] on icon at bounding box center [1191, 539] width 17 height 16
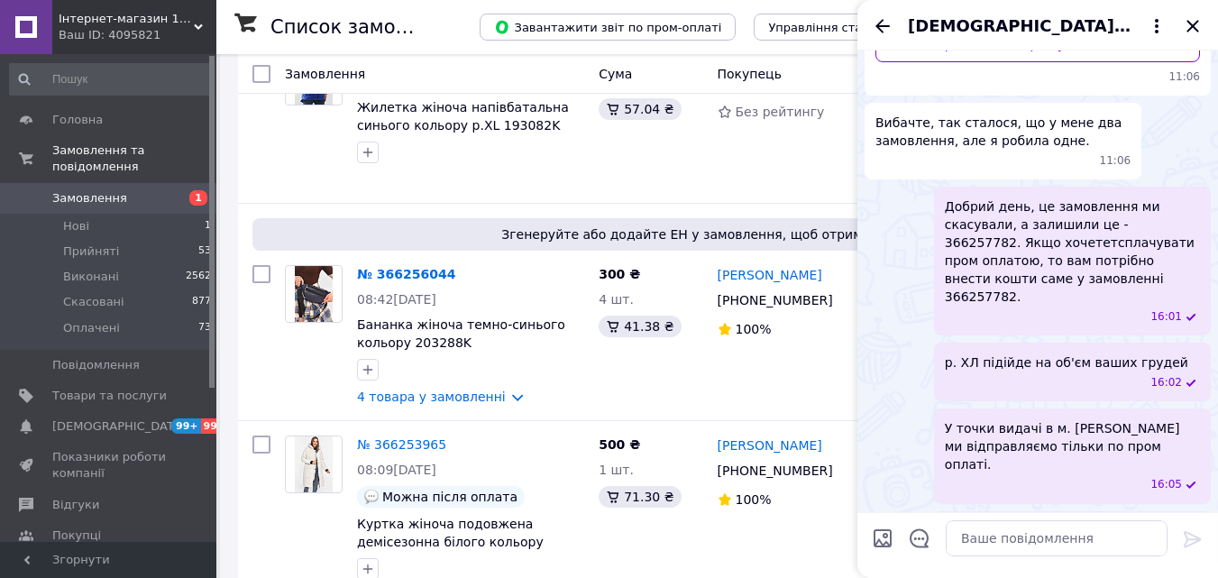
scroll to position [333, 0]
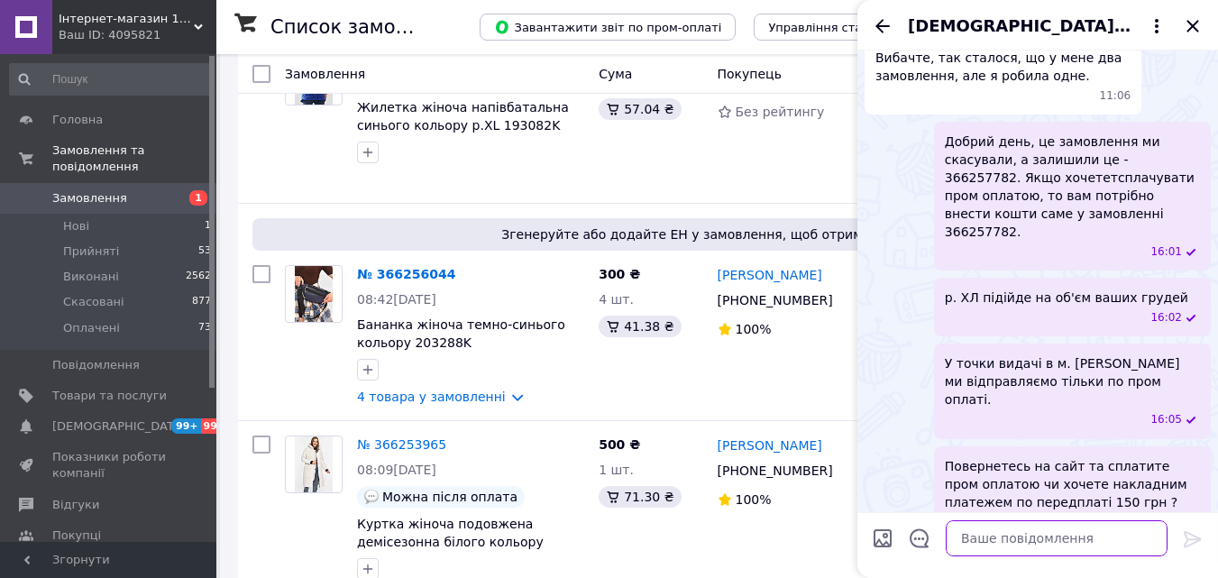
click at [967, 540] on textarea at bounding box center [1056, 538] width 222 height 36
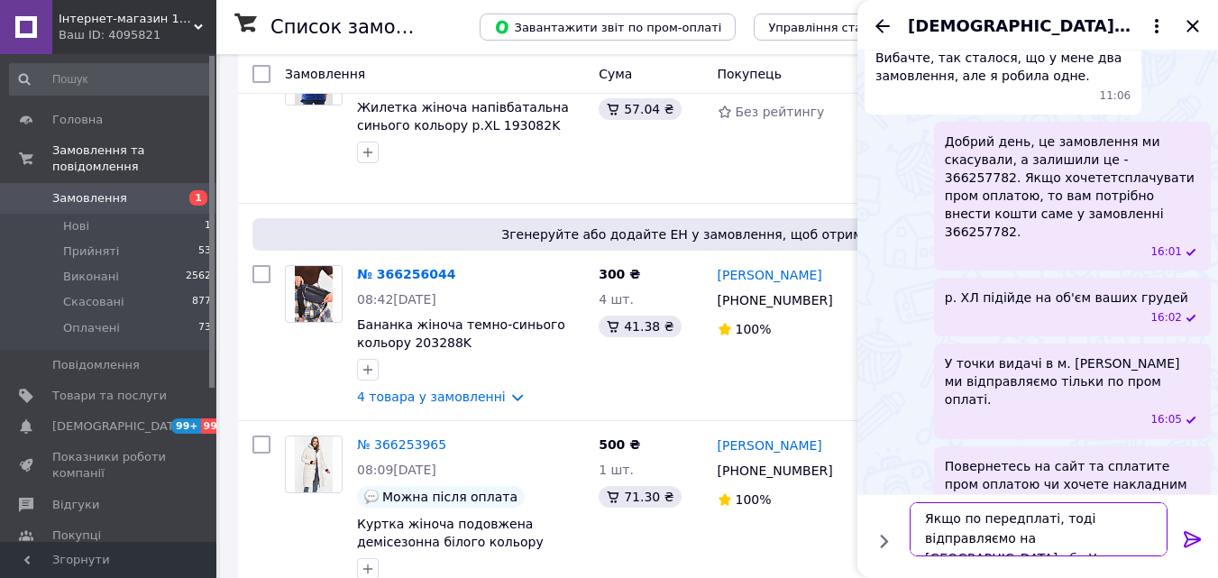
scroll to position [13, 0]
type textarea "Якщо по передплаті, тоді відправляємо на Нову Пошту або Укрпошту."
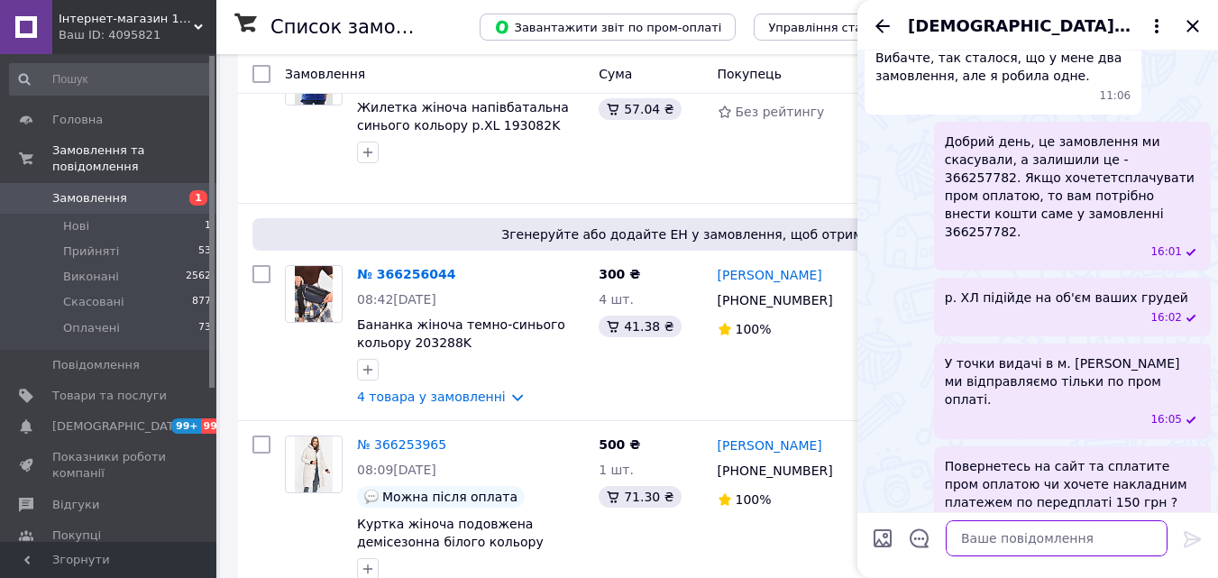
scroll to position [416, 0]
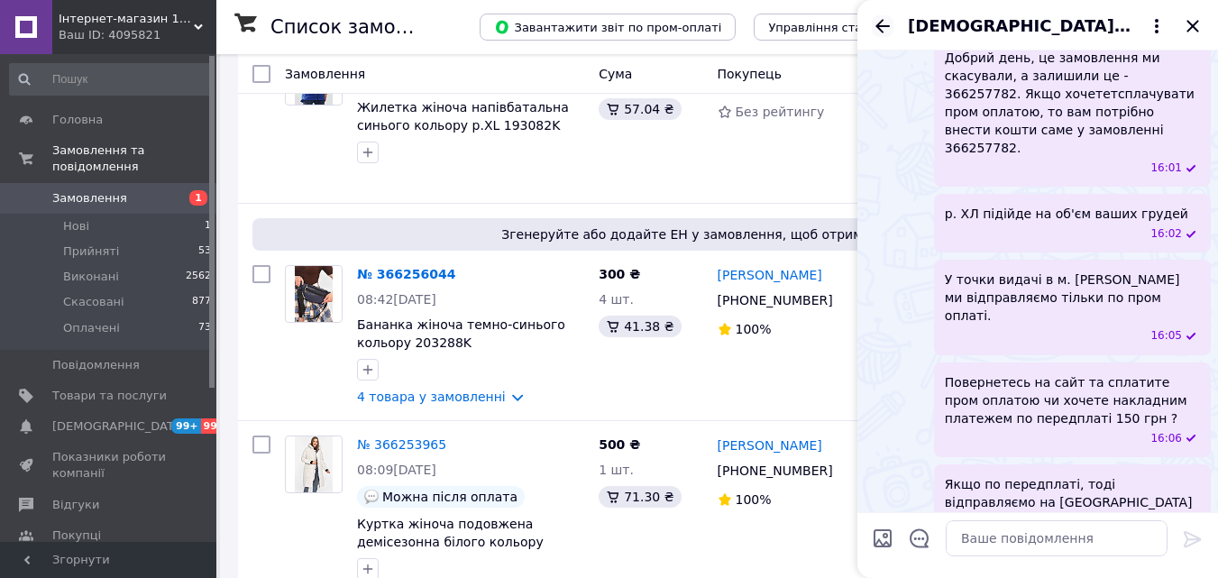
click at [879, 23] on icon "Назад" at bounding box center [882, 26] width 14 height 14
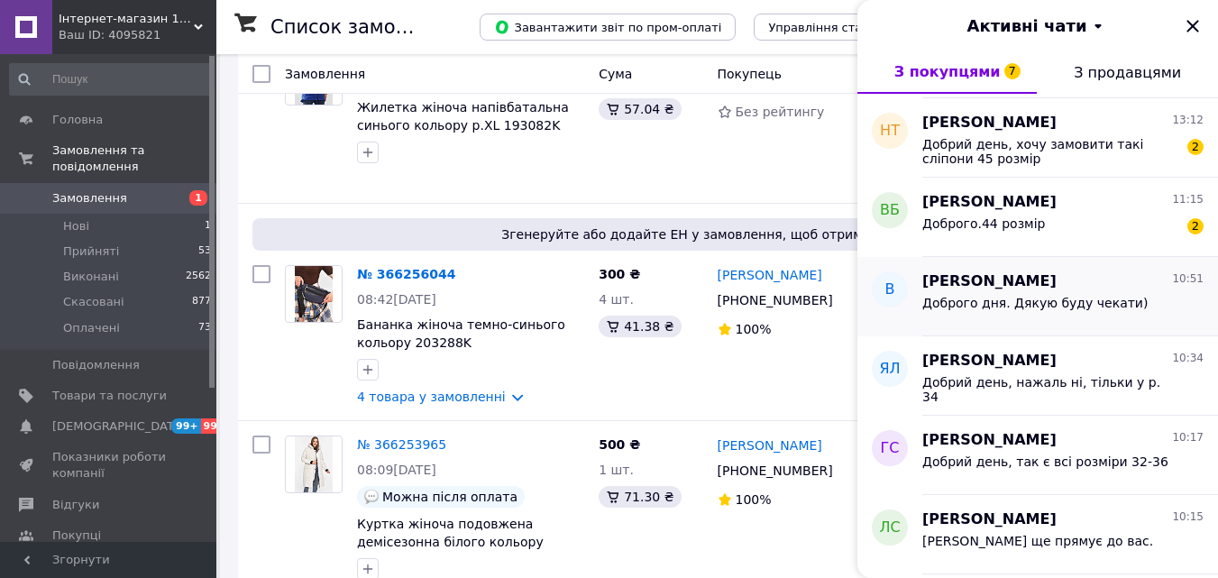
scroll to position [270, 0]
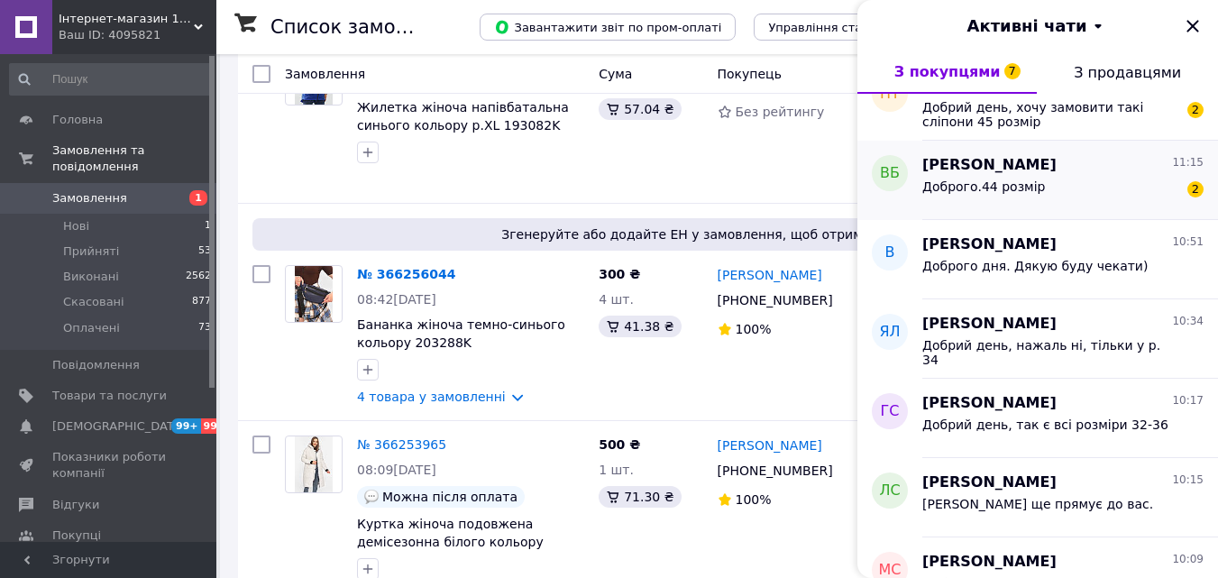
click at [1044, 193] on div "Доброго.44 розмір 2" at bounding box center [1062, 190] width 281 height 29
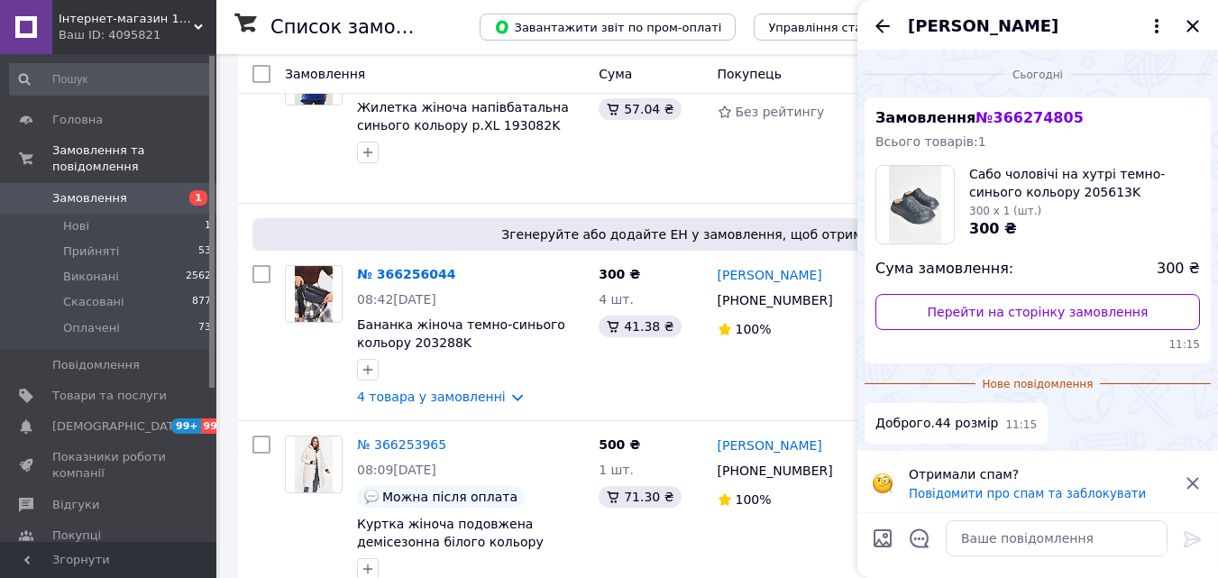
scroll to position [5, 0]
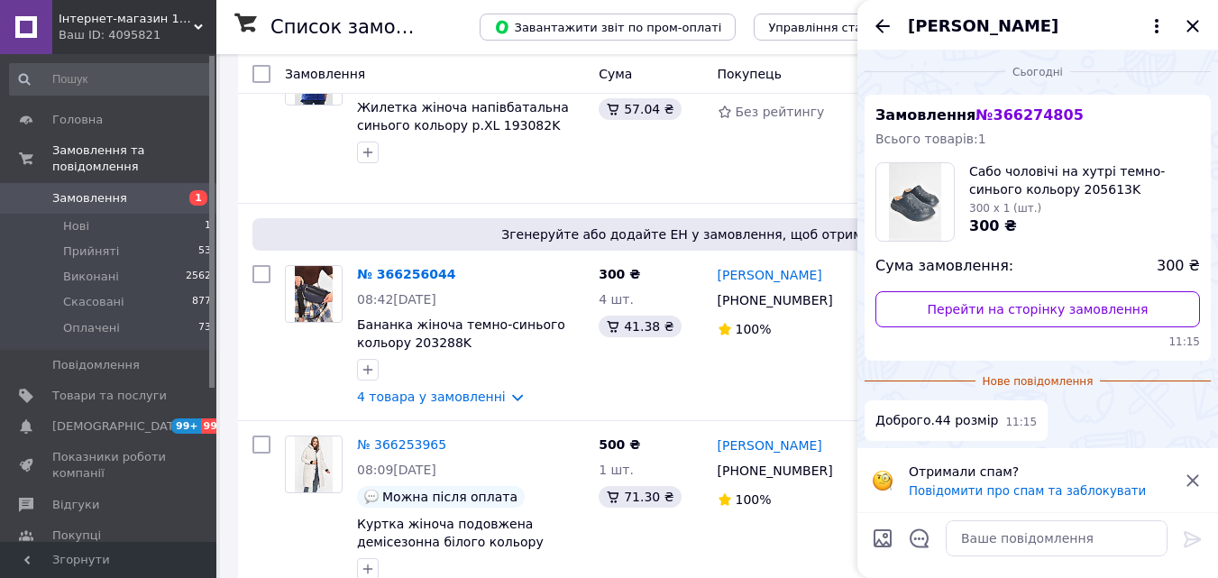
click at [1198, 479] on icon at bounding box center [1192, 481] width 22 height 22
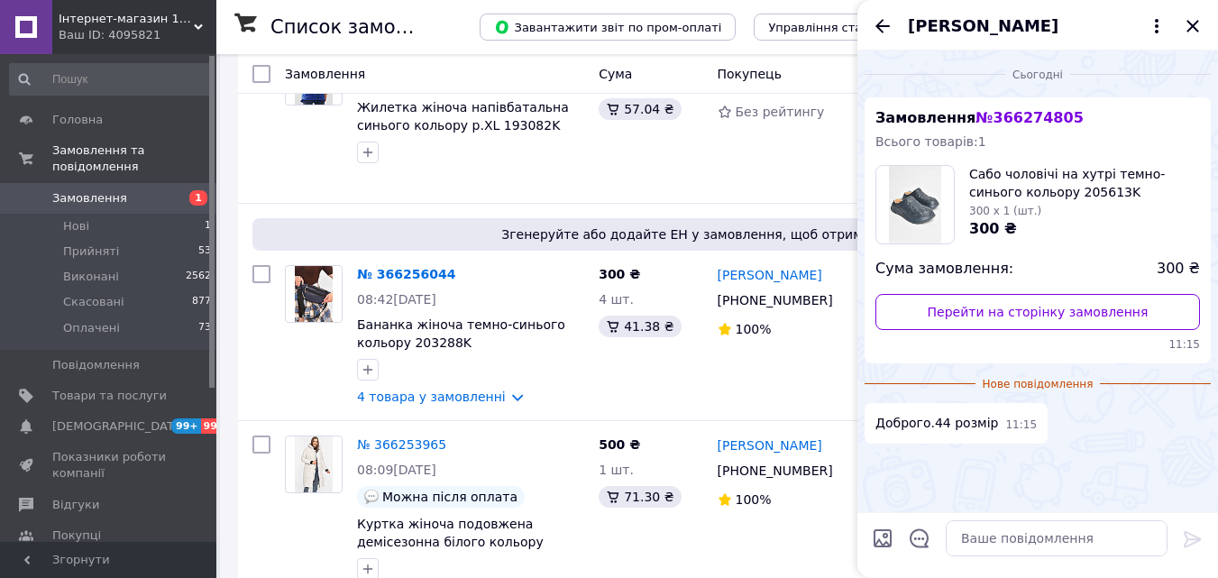
scroll to position [0, 0]
drag, startPoint x: 1066, startPoint y: 117, endPoint x: 985, endPoint y: 126, distance: 81.6
click at [985, 126] on div "Замовлення № 366274805 Всього товарів: 1 Сабо чоловічі на хутрі темно-синього к…" at bounding box center [1037, 230] width 346 height 266
copy span "366274805"
click at [1015, 528] on textarea at bounding box center [1056, 538] width 222 height 36
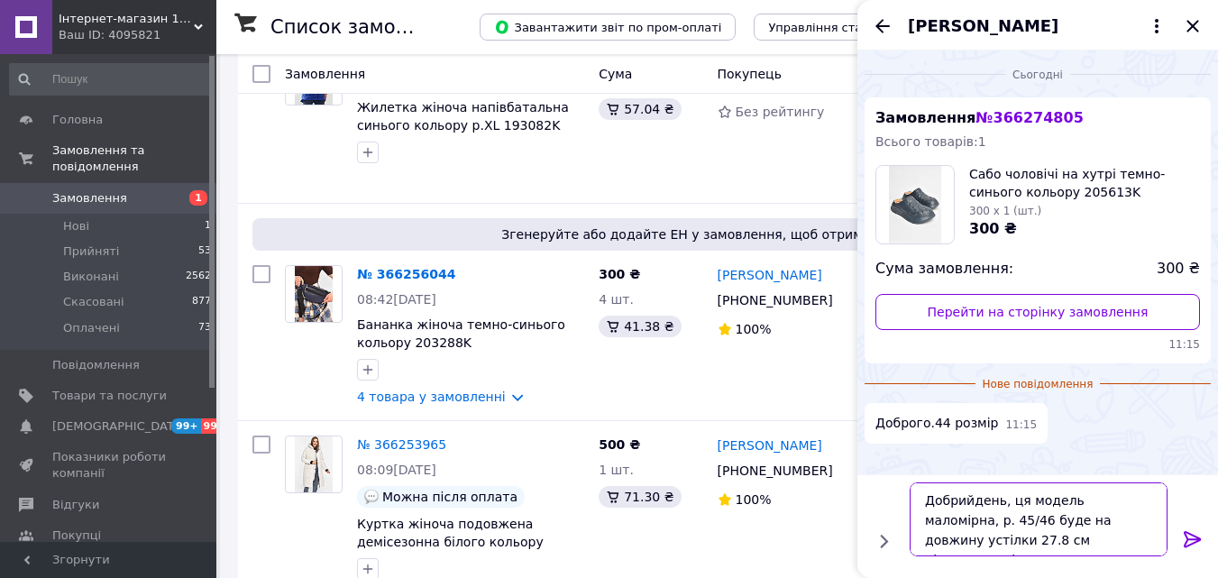
type textarea "Добрийдень, ця модель маломірна, р. 45/46 буде на довжину устілки 27.8 см підхо…"
click at [1184, 534] on icon at bounding box center [1191, 539] width 17 height 16
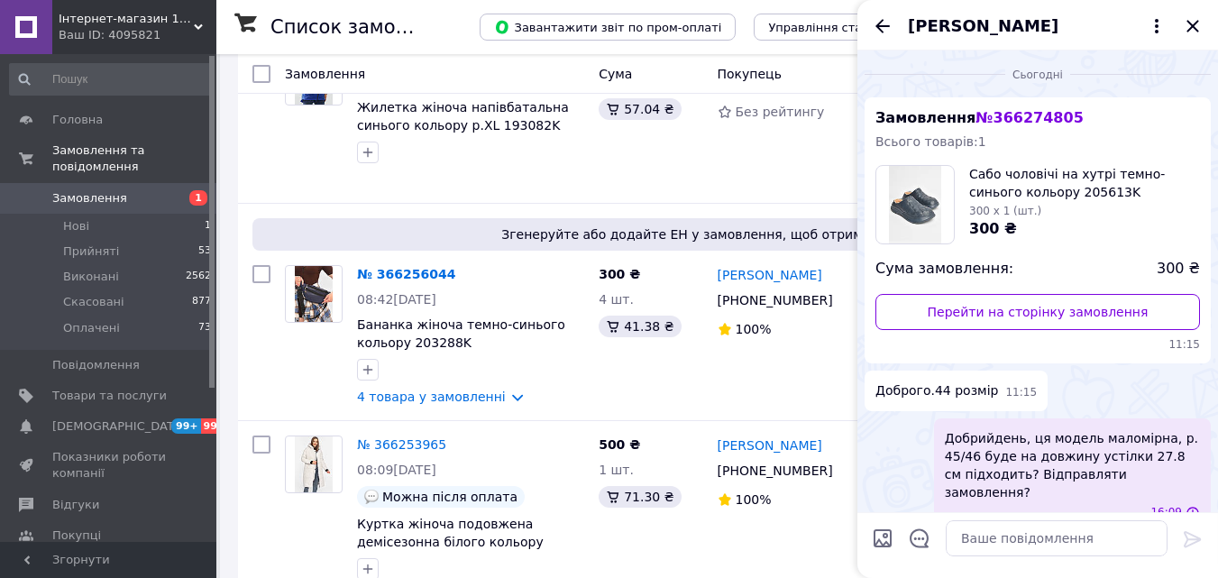
scroll to position [8, 0]
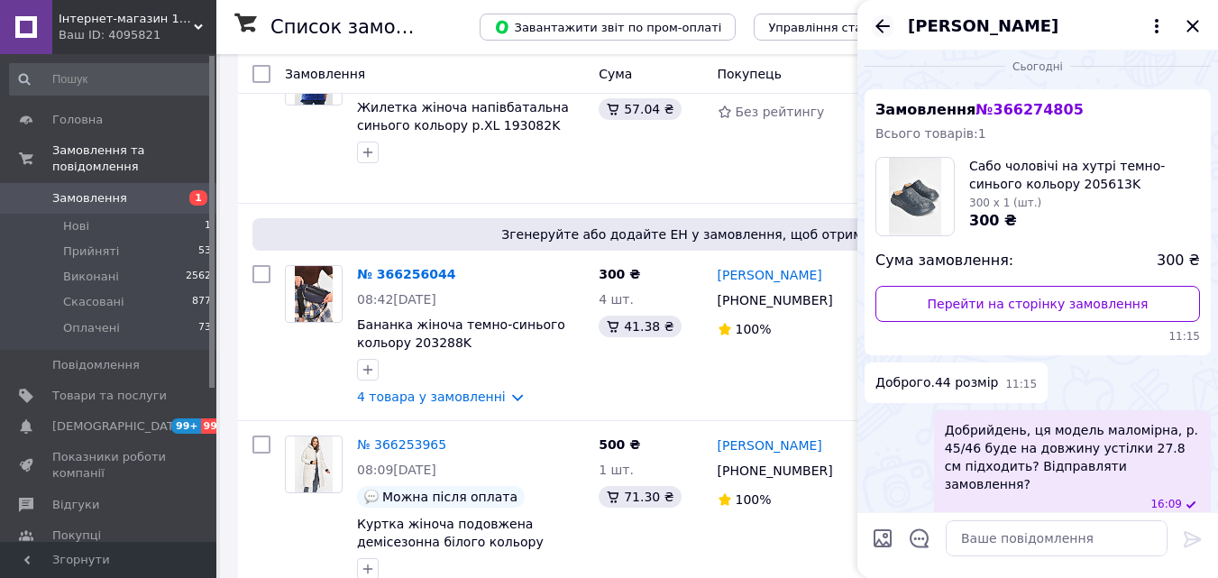
click at [886, 23] on icon "Назад" at bounding box center [882, 26] width 22 height 22
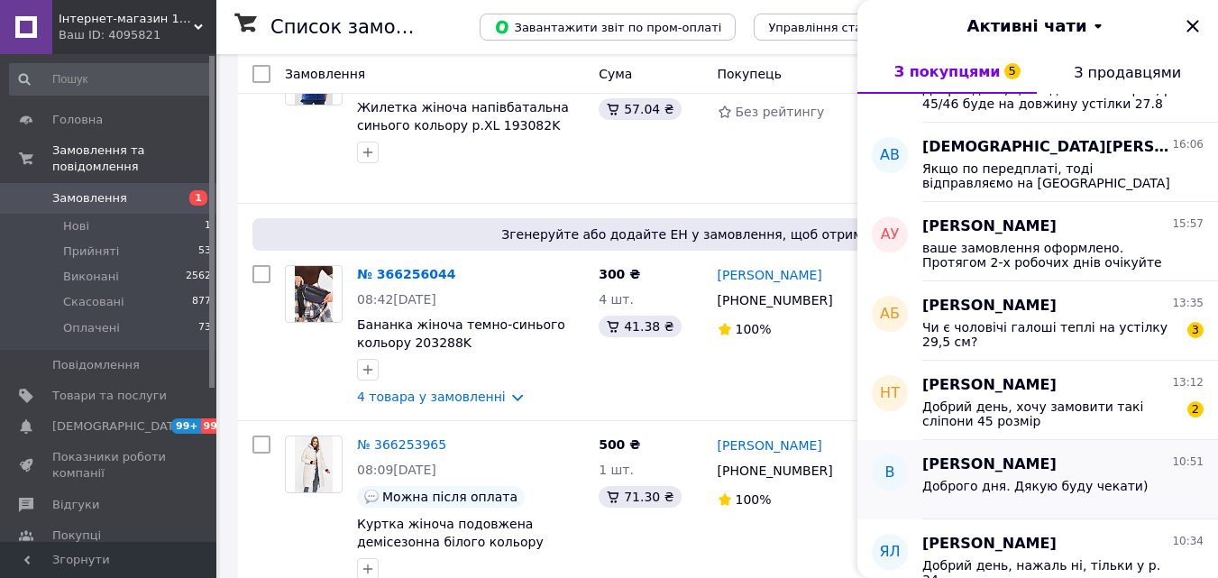
scroll to position [180, 0]
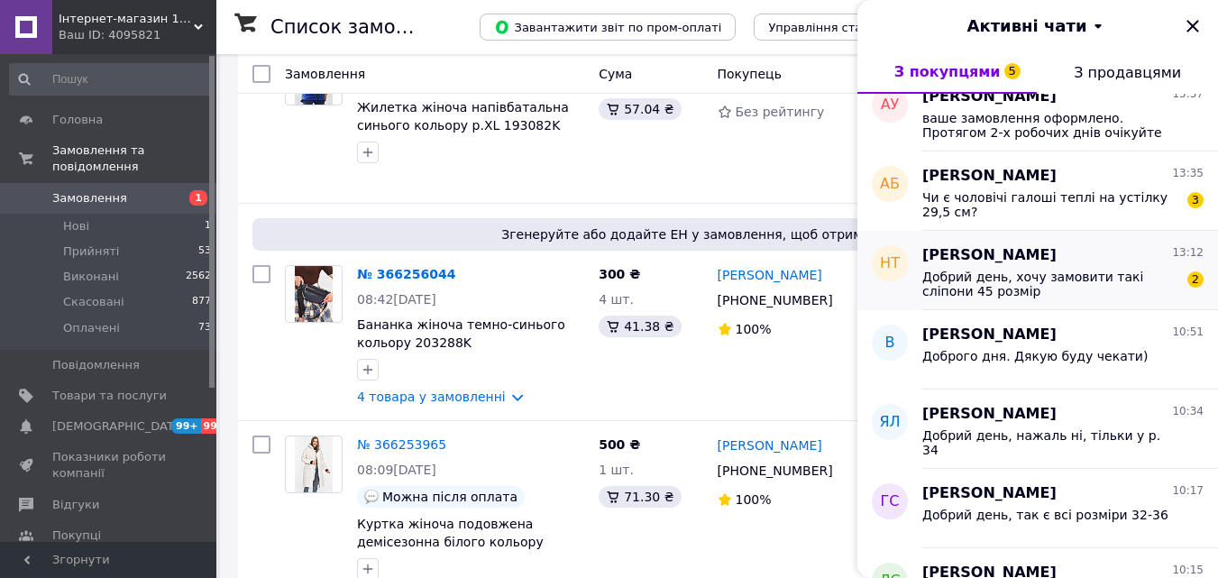
click at [1043, 292] on span "Добрий день, хочу замовити такі сліпони 45 розмір" at bounding box center [1050, 283] width 256 height 29
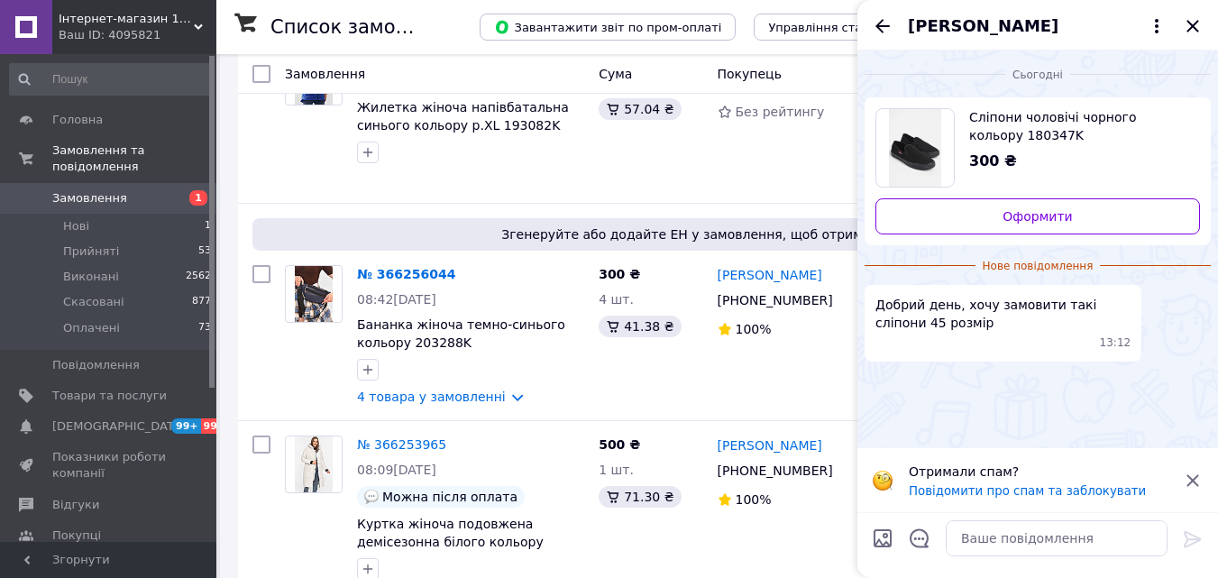
click at [1190, 479] on icon at bounding box center [1192, 481] width 22 height 22
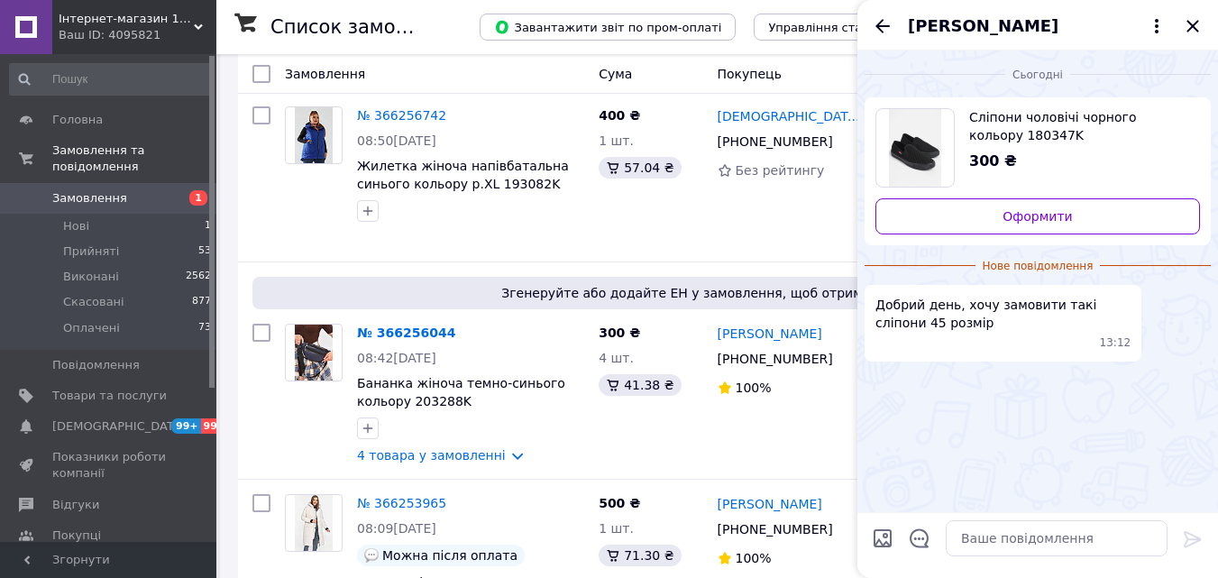
scroll to position [3388, 0]
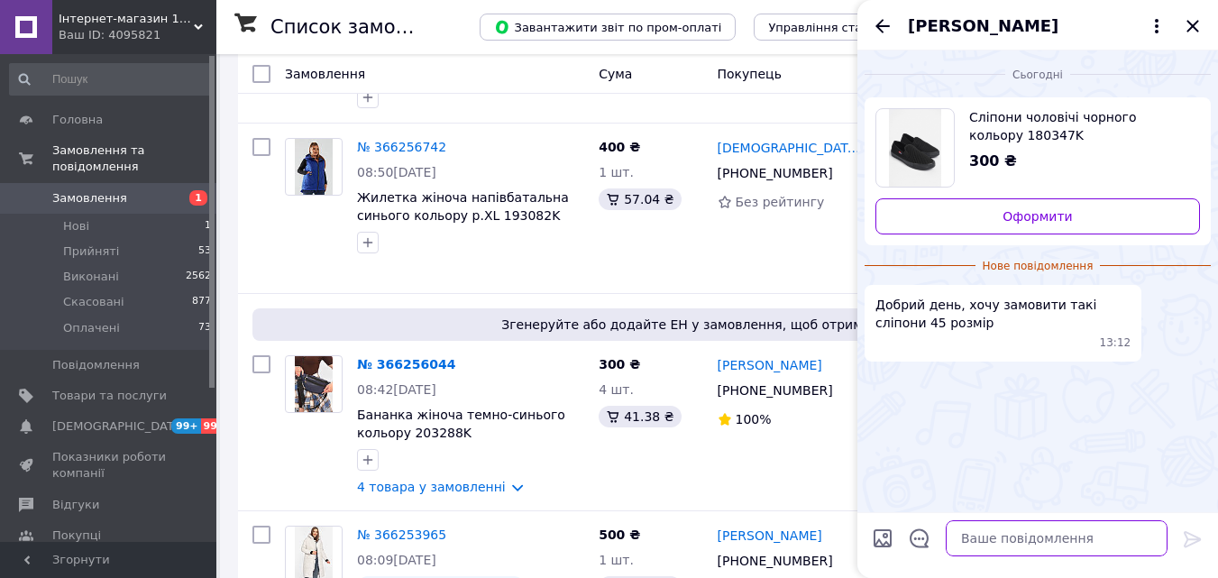
click at [979, 531] on textarea at bounding box center [1056, 538] width 222 height 36
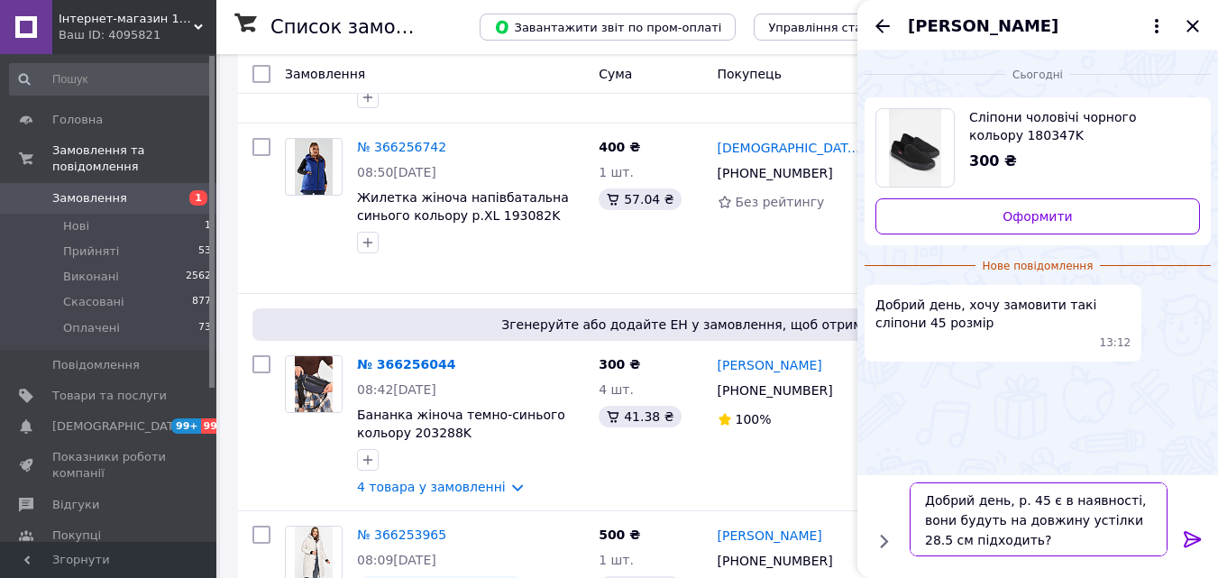
type textarea "Добрий день, р. 45 є в наявності, вони будуть на довжину устілки 28.5 см підход…"
click at [1188, 534] on icon at bounding box center [1192, 539] width 22 height 22
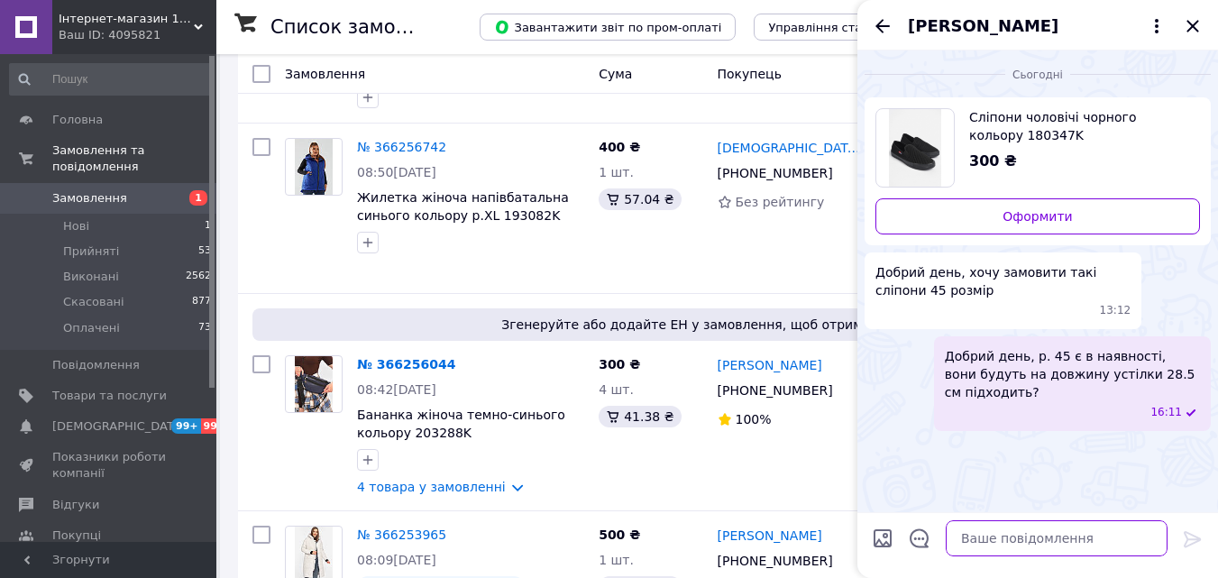
paste textarea "Оформити замовлення можете самостійно через сайт або тут у чаті, вказавши: Для …"
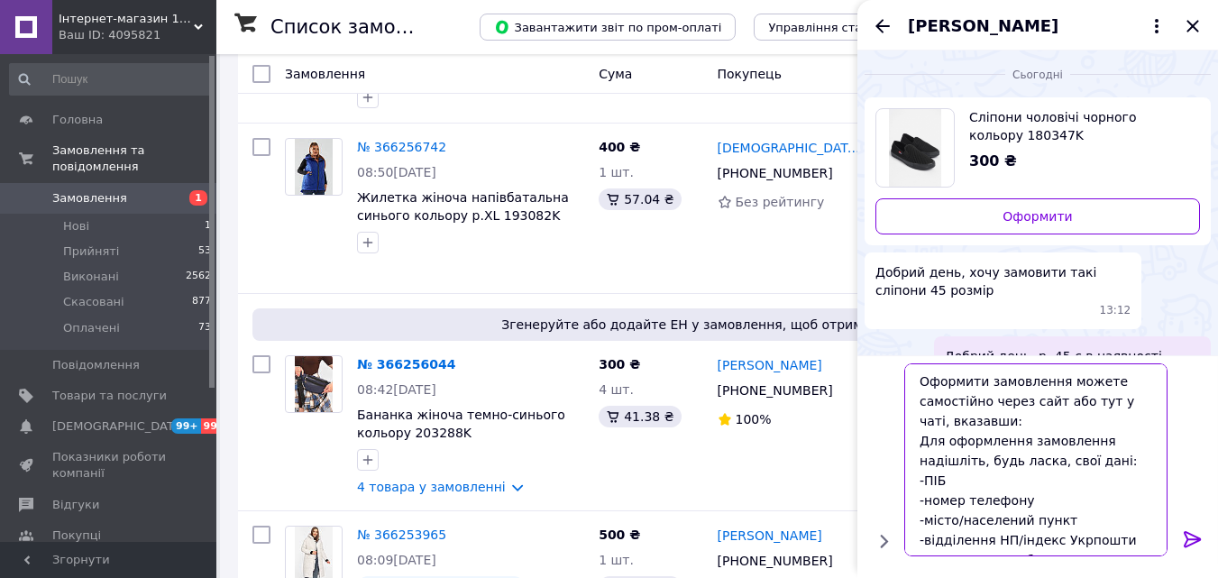
scroll to position [41, 0]
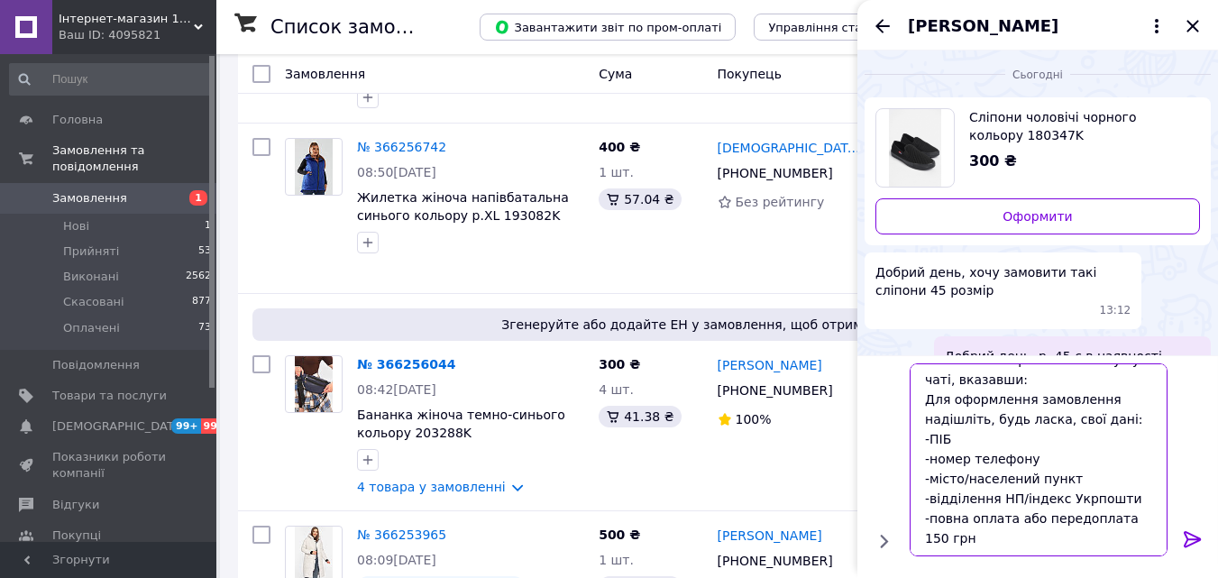
type textarea "Оформити замовлення можете самостійно через сайт або тут у чаті, вказавши: Для …"
click at [1197, 533] on icon at bounding box center [1192, 539] width 22 height 22
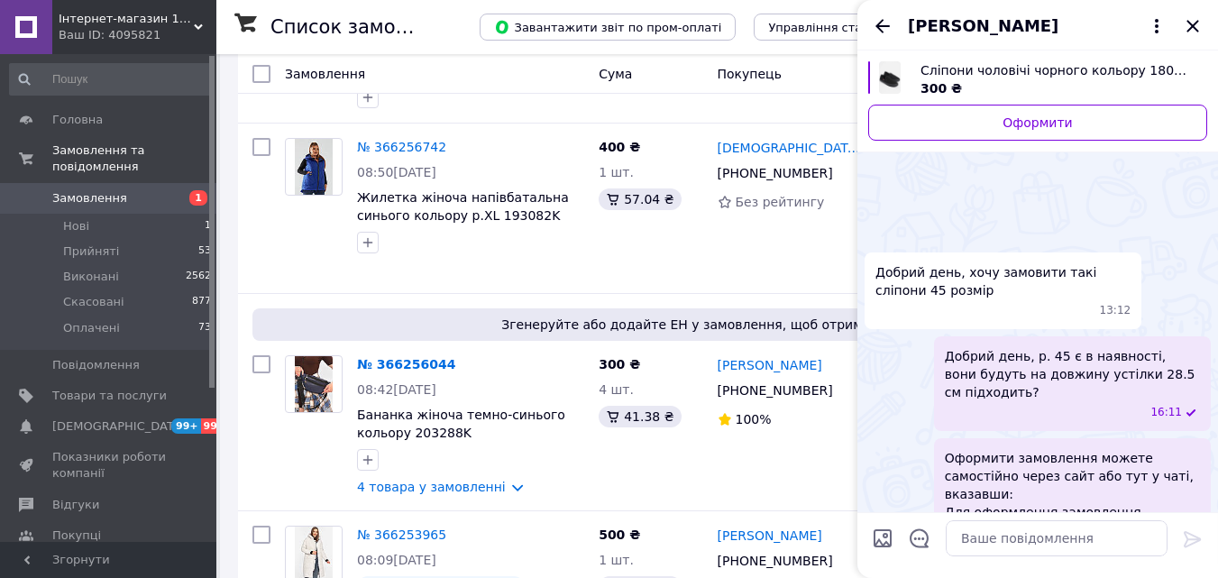
scroll to position [136, 0]
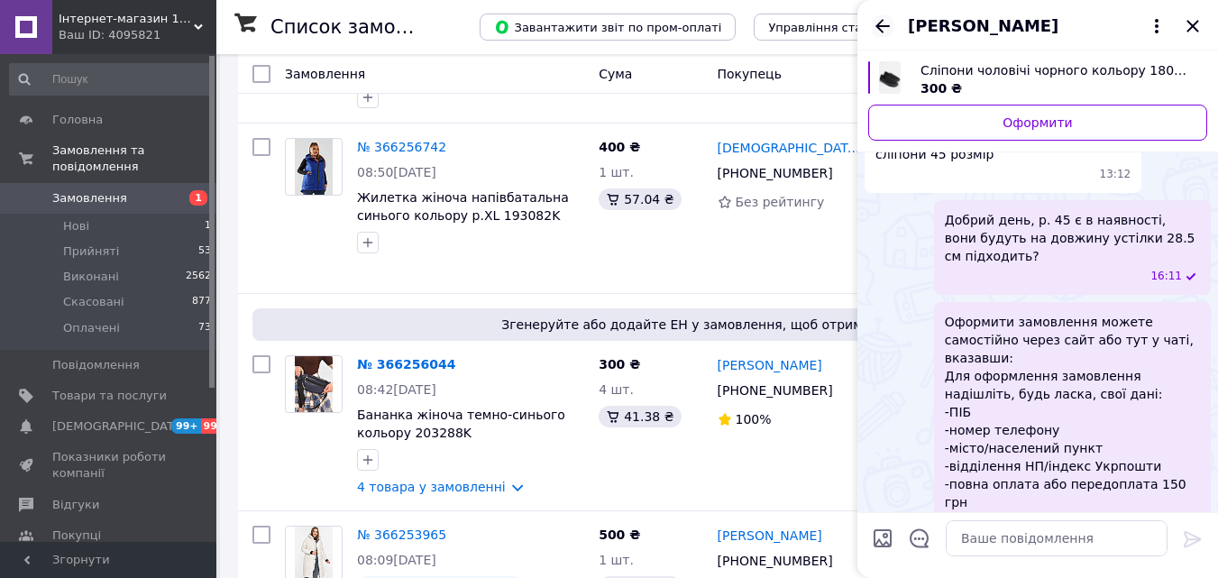
click at [887, 27] on icon "Назад" at bounding box center [882, 26] width 22 height 22
click at [887, 27] on div "Наталія Трусова" at bounding box center [1037, 25] width 360 height 50
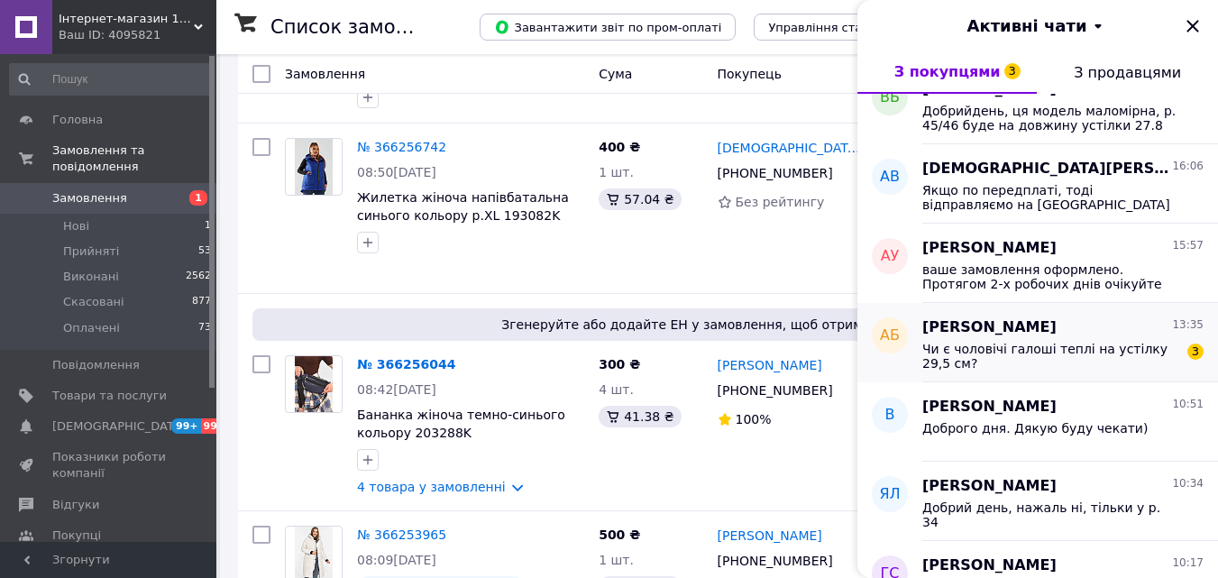
scroll to position [180, 0]
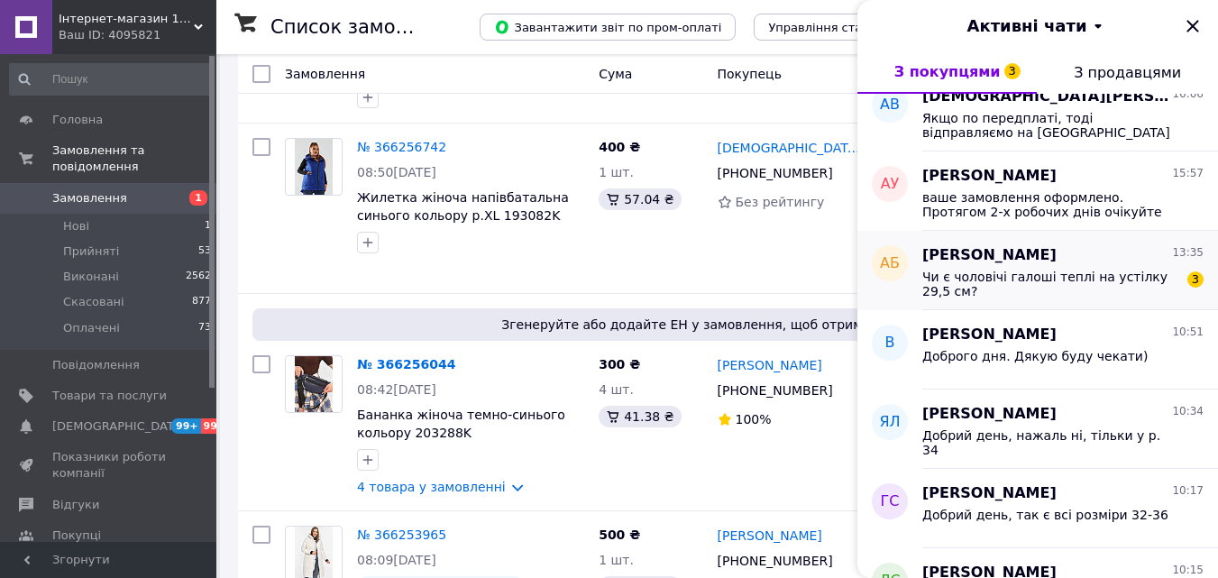
click at [1046, 271] on span "Чи є чоловічі галоші теплі на устілку 29,5 см?" at bounding box center [1050, 283] width 256 height 29
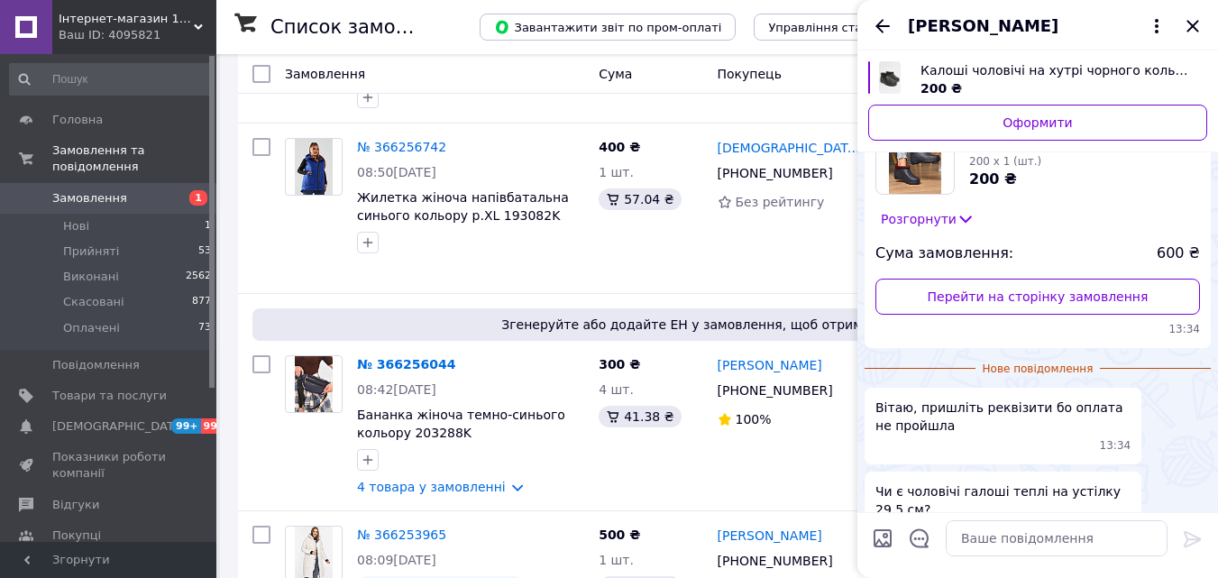
scroll to position [692, 0]
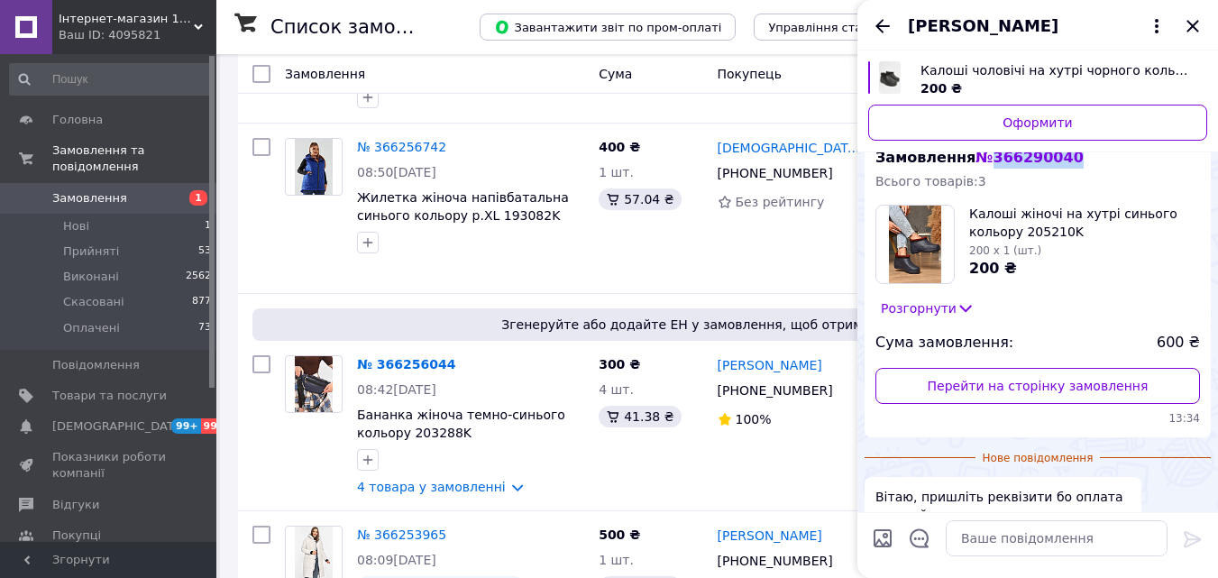
drag, startPoint x: 1061, startPoint y: 203, endPoint x: 985, endPoint y: 202, distance: 75.7
click at [985, 202] on div "Замовлення № 366290040 Всього товарів: 3 Калоші жіночі на хутрі синього кольору…" at bounding box center [1037, 287] width 346 height 300
copy span "366290040"
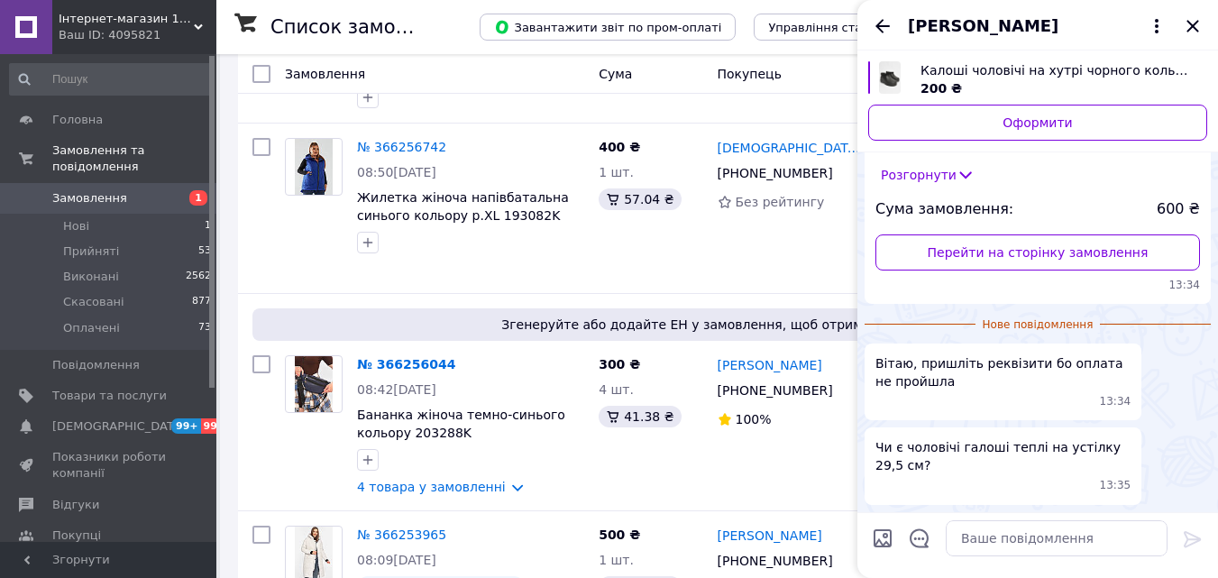
scroll to position [873, 0]
click at [1037, 539] on textarea at bounding box center [1056, 538] width 222 height 36
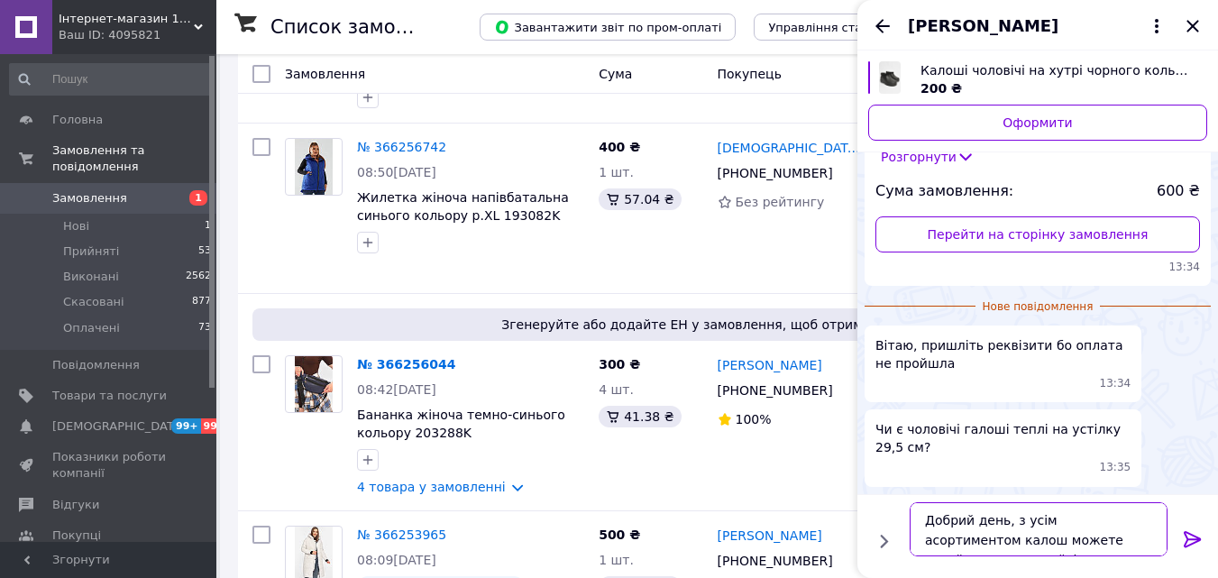
type textarea "Добрий день, з усім асортиментом калош можете ознайомитись на сайті:"
click at [1196, 542] on icon at bounding box center [1192, 539] width 22 height 22
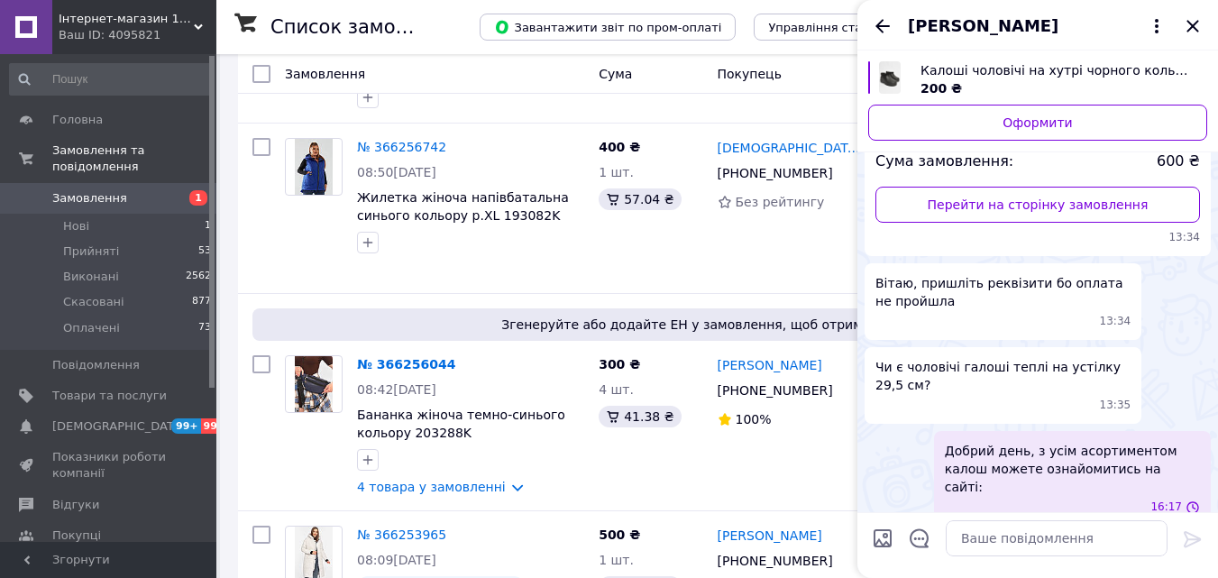
scroll to position [925, 0]
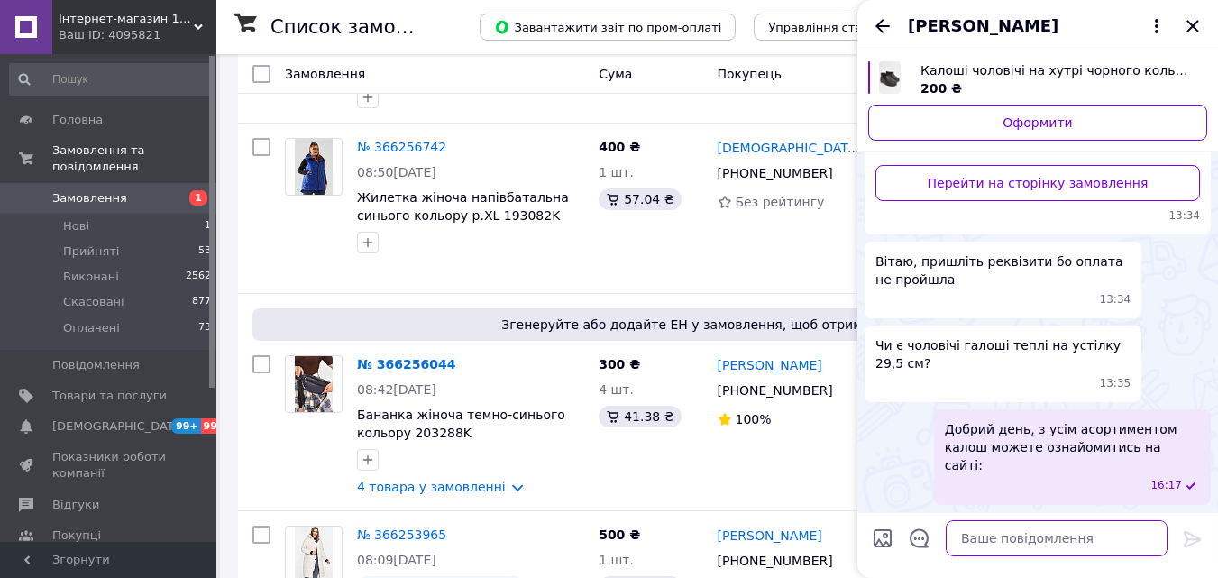
paste textarea "https://100500.shop/ua/site_search?search_term=%D0%BA%D0%B0%D0%BB%D0%BE%D1%88%D…"
type textarea "https://100500.shop/ua/site_search?search_term=%D0%BA%D0%B0%D0%BB%D0%BE%D1%88%D…"
drag, startPoint x: 1001, startPoint y: 539, endPoint x: 1086, endPoint y: 438, distance: 131.8
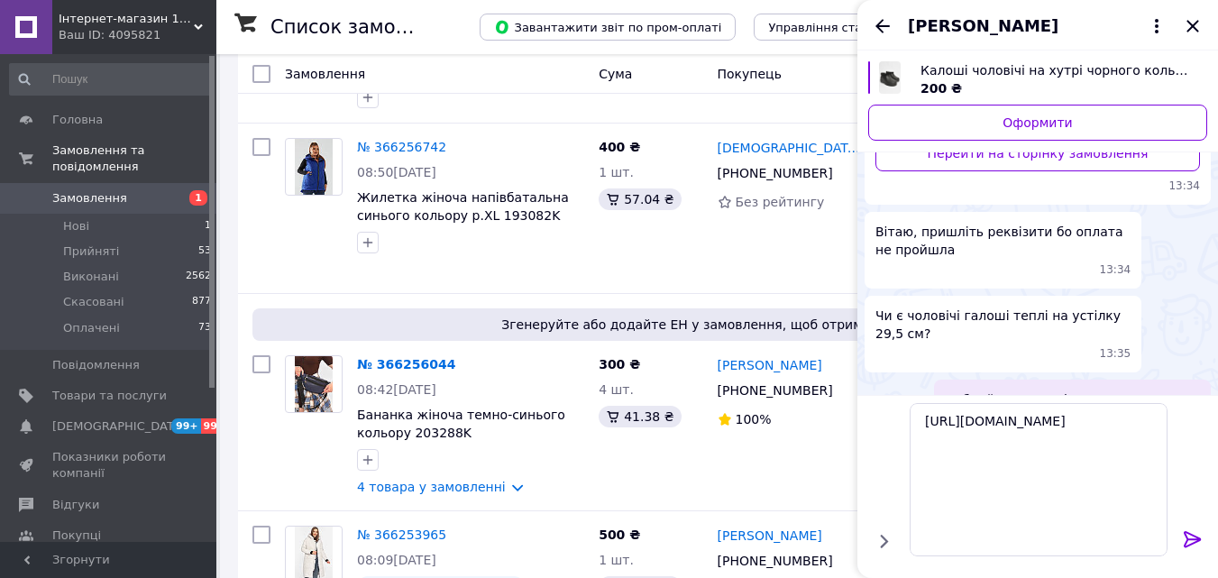
click at [1192, 538] on icon at bounding box center [1191, 539] width 17 height 16
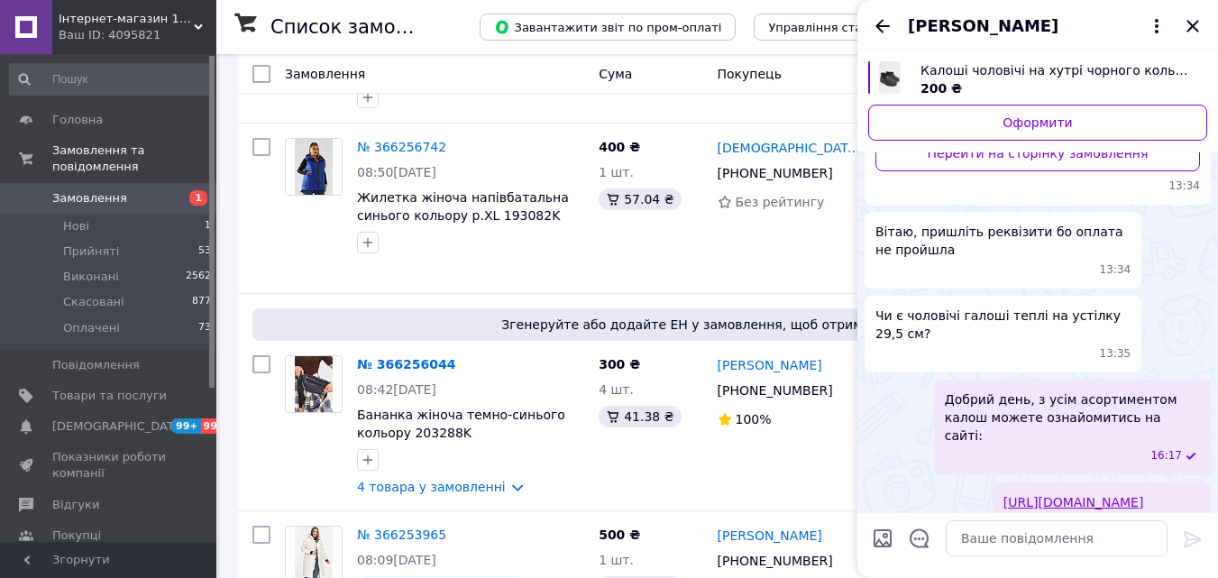
scroll to position [1284, 0]
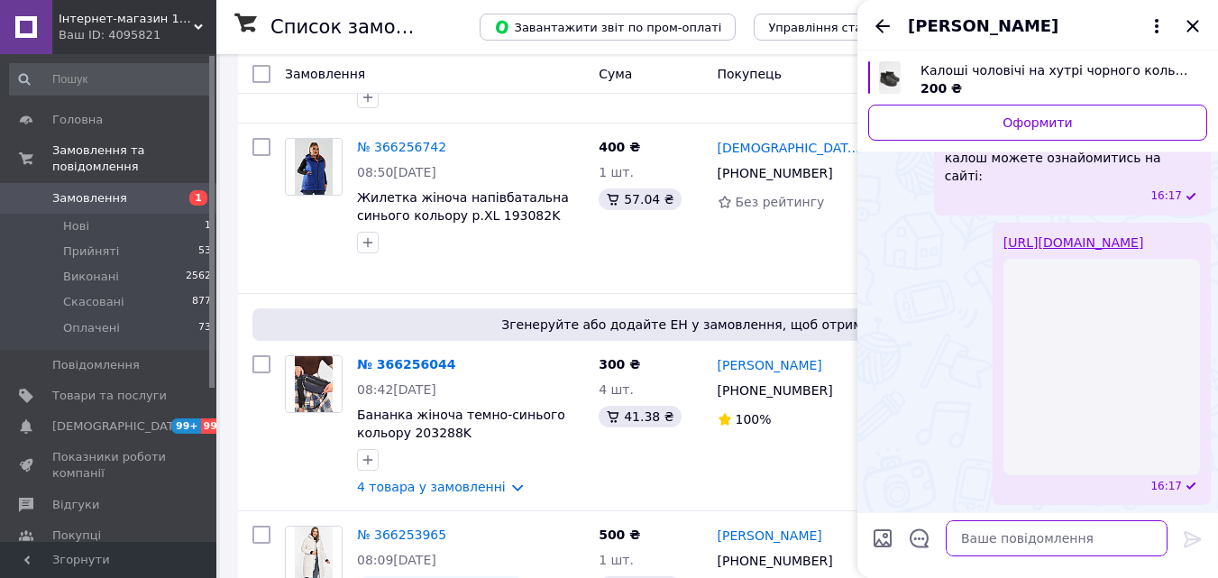
click at [1029, 531] on textarea at bounding box center [1056, 538] width 222 height 36
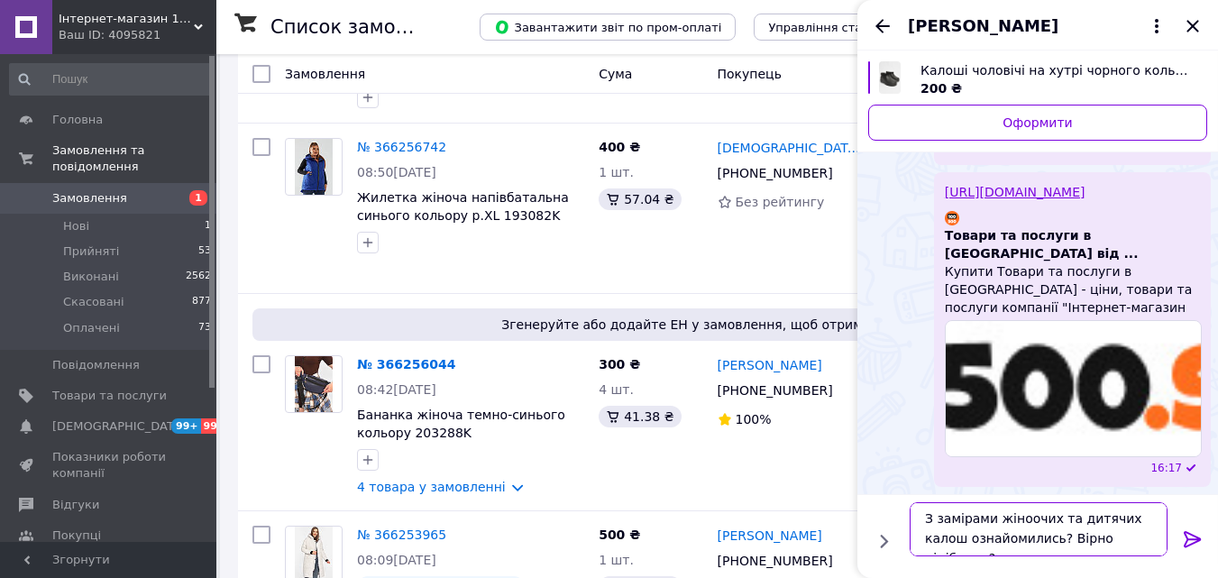
scroll to position [13, 0]
click at [1016, 511] on textarea "З замірами жіноочих та дитячих калош ознайомились? Вірно підібрали?" at bounding box center [1038, 529] width 258 height 54
click at [1024, 524] on textarea "З замірами жіноочих та дитячих калош ознайомились? Вірно підібрали?" at bounding box center [1038, 529] width 258 height 54
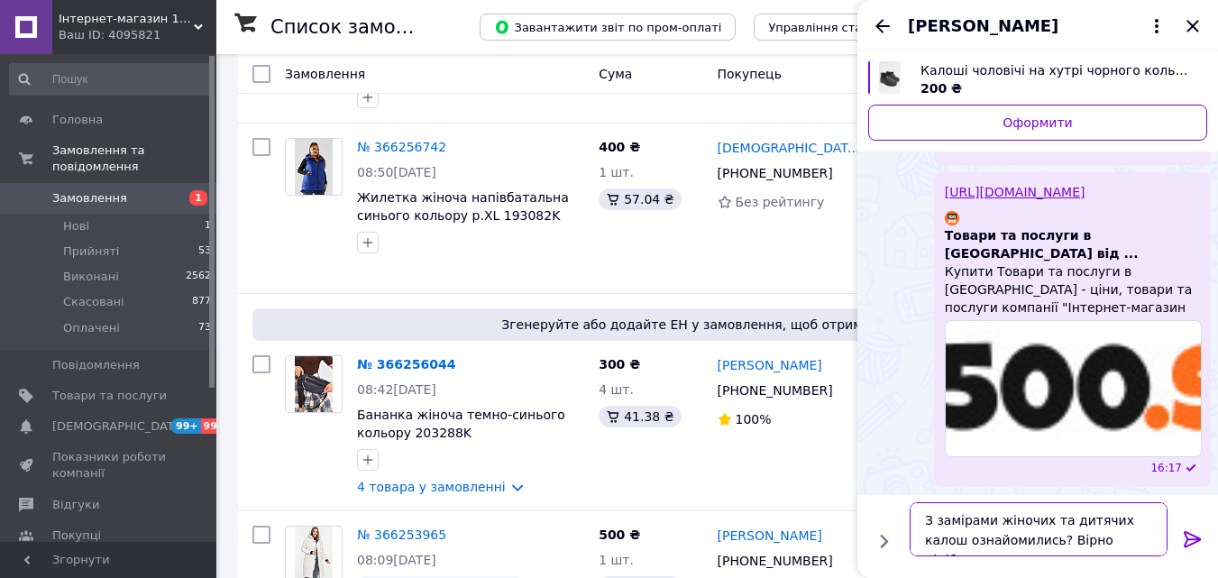
click at [1131, 538] on textarea "З замірами жіночих та дитячих калош ознайомились? Вірно підібрали?" at bounding box center [1038, 529] width 258 height 54
type textarea "З замірами жіночих та дитячих калош ознайомились? Вірно підібрали?"
click at [1191, 537] on icon at bounding box center [1192, 539] width 22 height 22
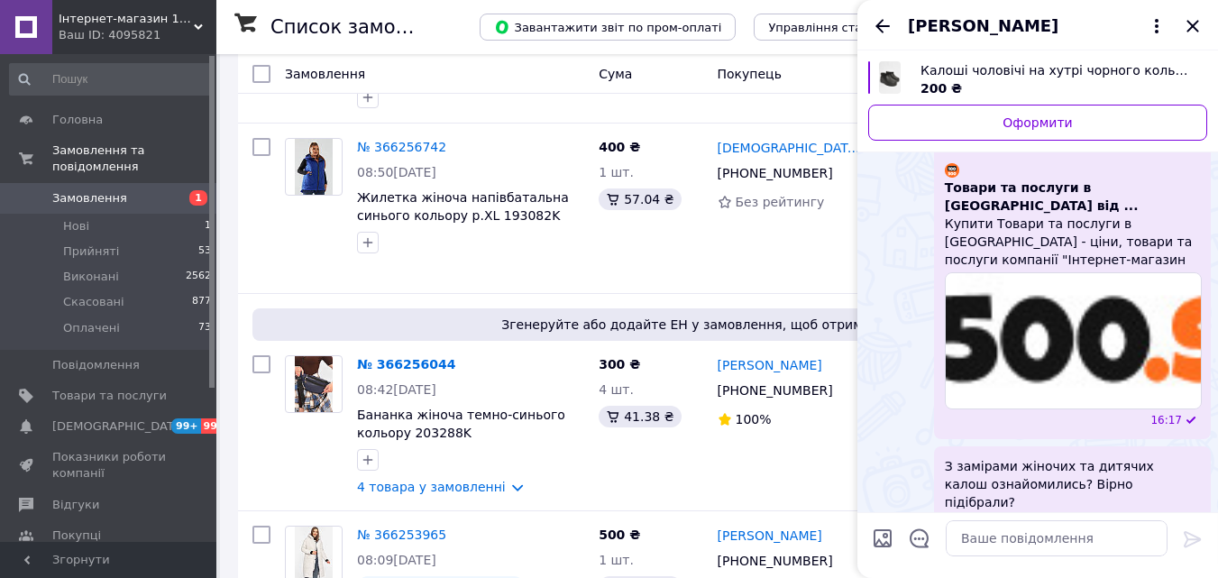
scroll to position [1366, 0]
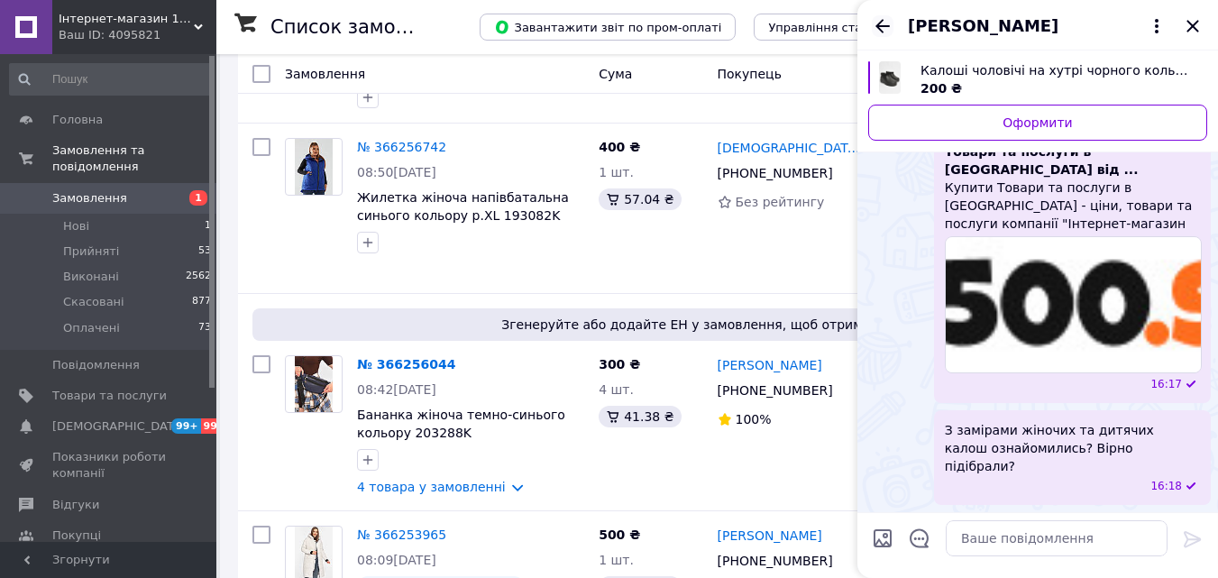
click at [886, 24] on icon "Назад" at bounding box center [882, 26] width 22 height 22
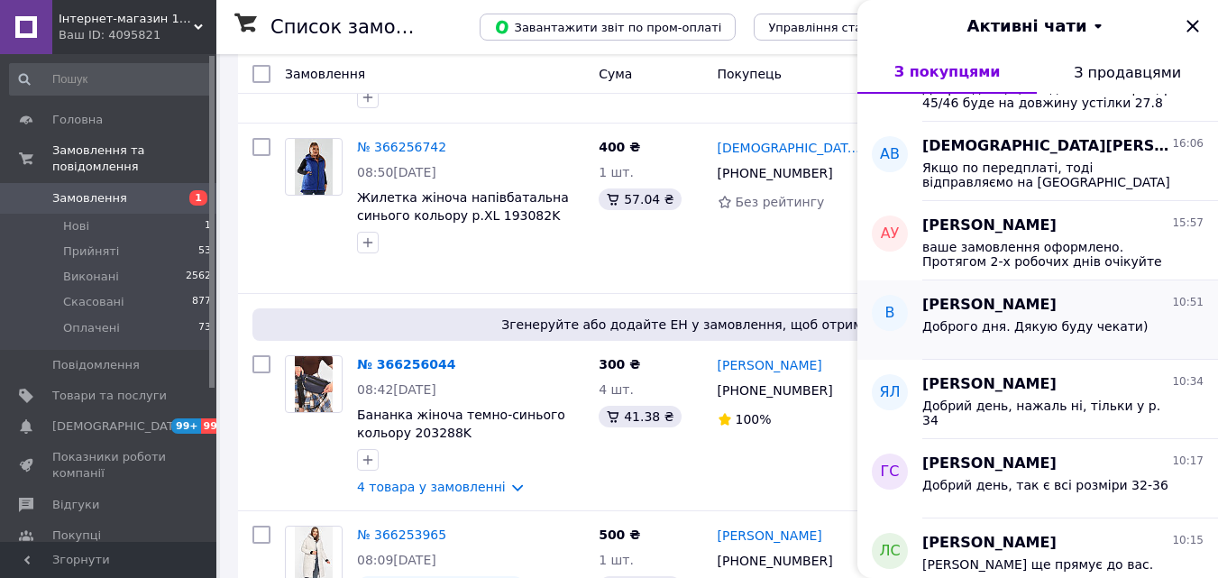
scroll to position [270, 0]
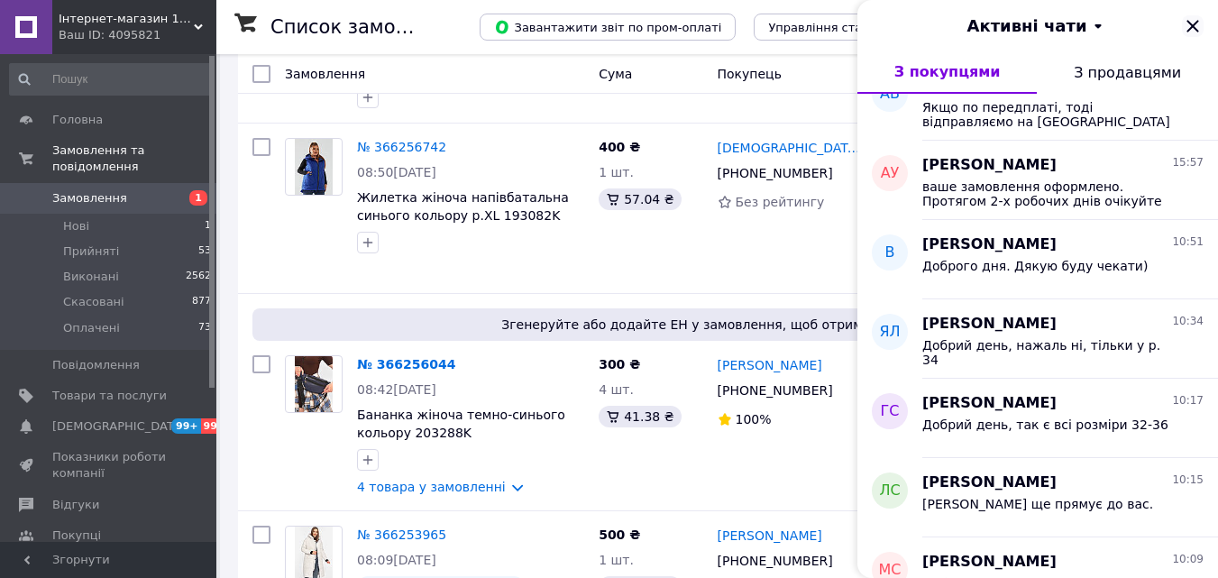
click at [1188, 25] on icon "Закрити" at bounding box center [1192, 26] width 22 height 22
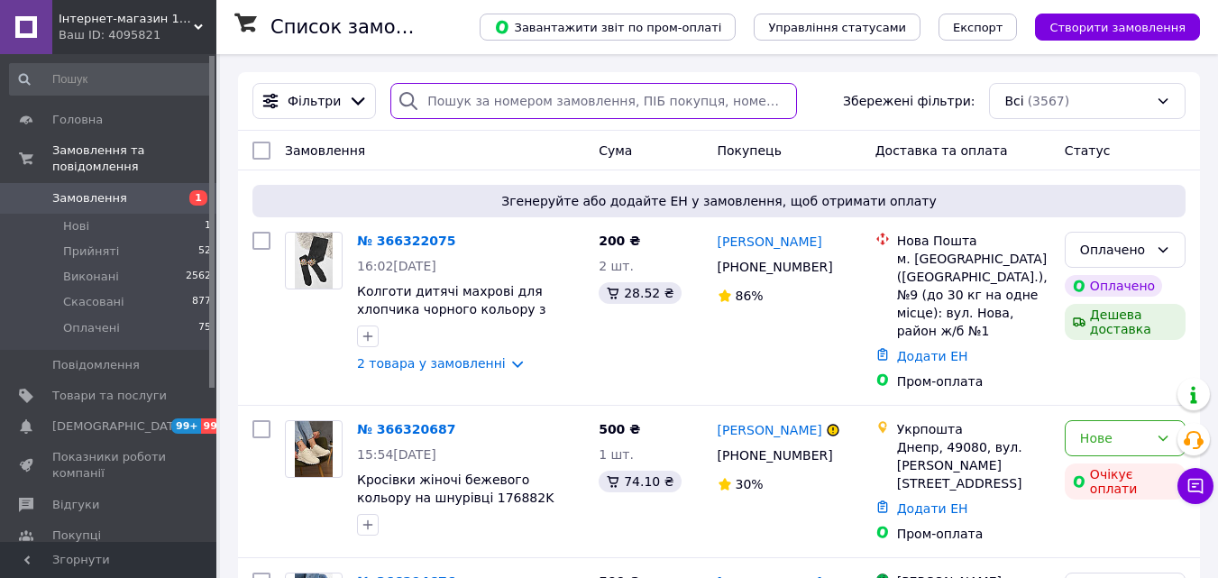
click at [436, 106] on input "search" at bounding box center [593, 101] width 406 height 36
paste input "366276147"
type input "366276147"
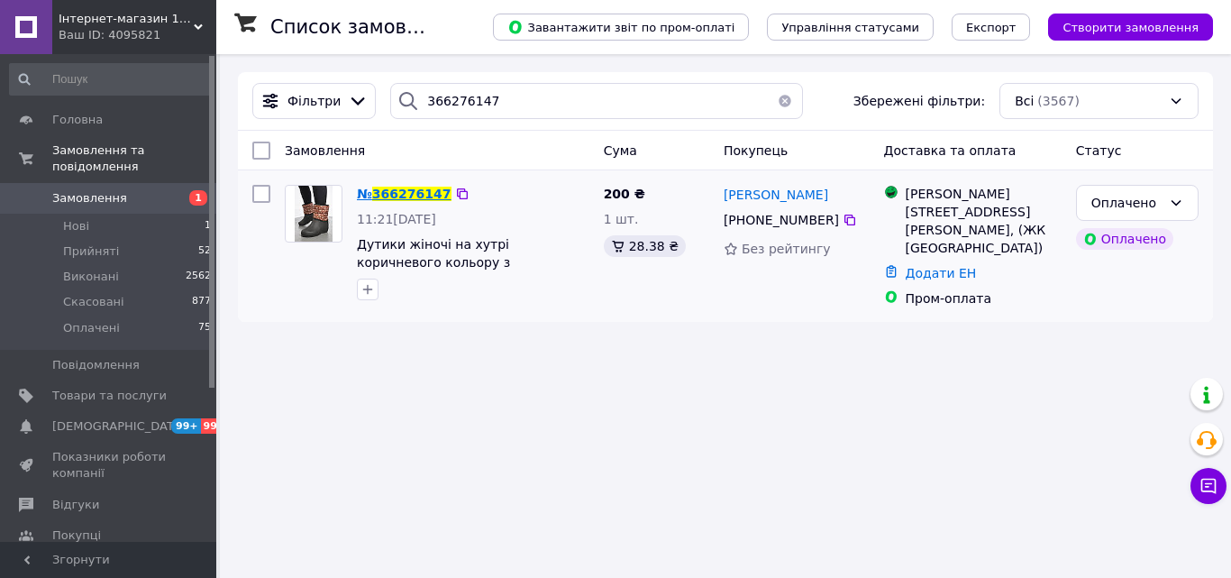
click at [405, 195] on span "366276147" at bounding box center [411, 194] width 79 height 14
click at [406, 195] on html "Інтернет-магазин 100500 Ваш ID: 4095821 Сайт Інтернет-магазин 100500 Кабінет по…" at bounding box center [615, 289] width 1231 height 578
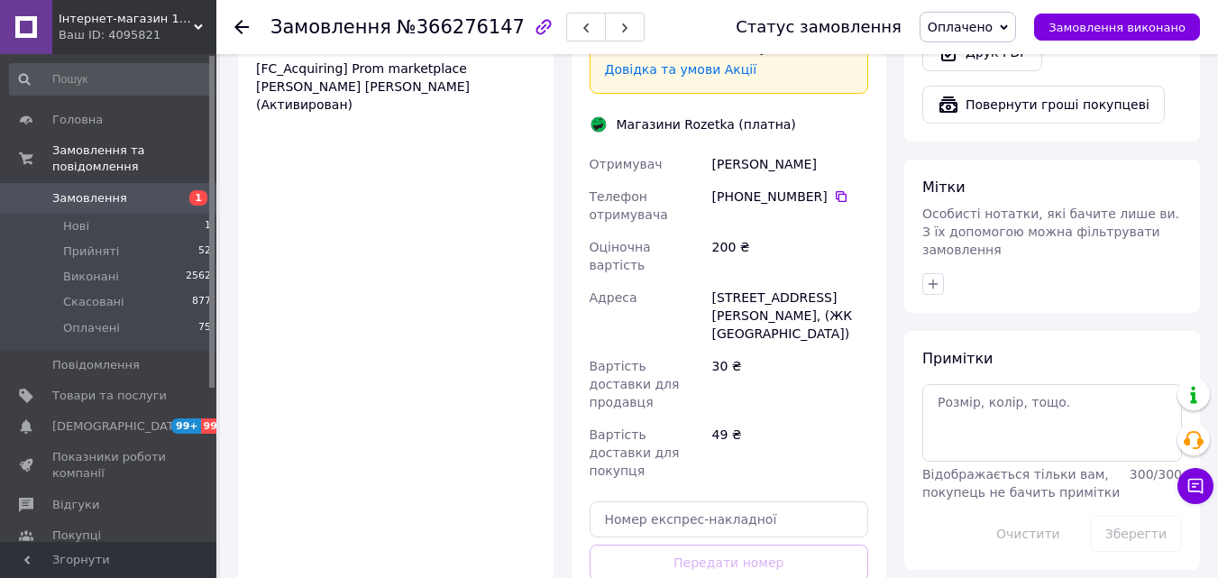
scroll to position [1352, 0]
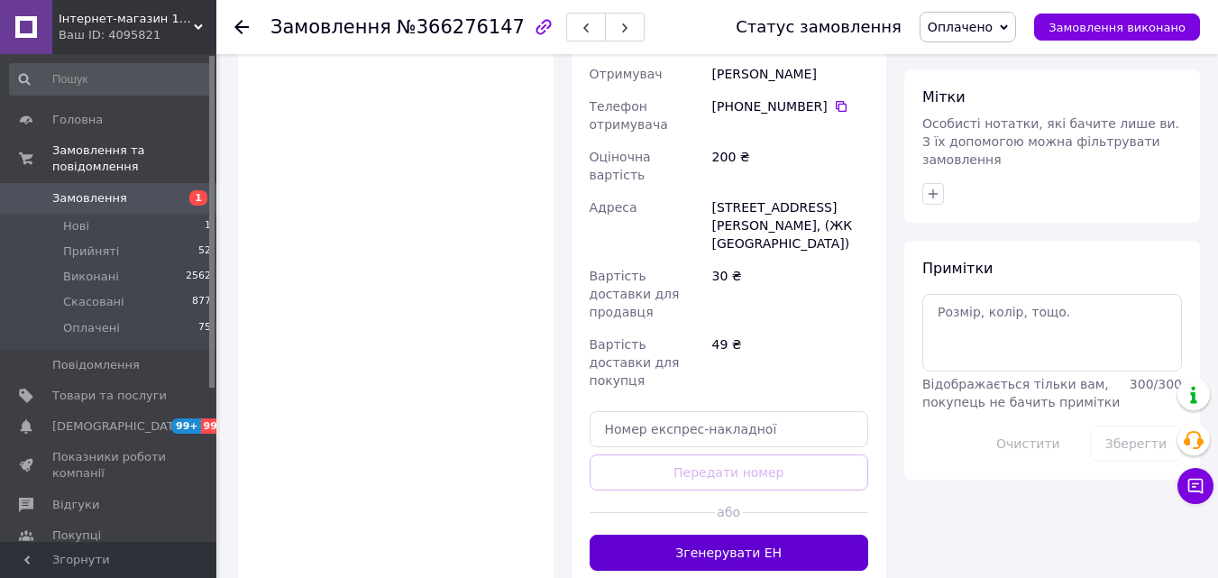
click at [697, 534] on button "Згенерувати ЕН" at bounding box center [728, 552] width 279 height 36
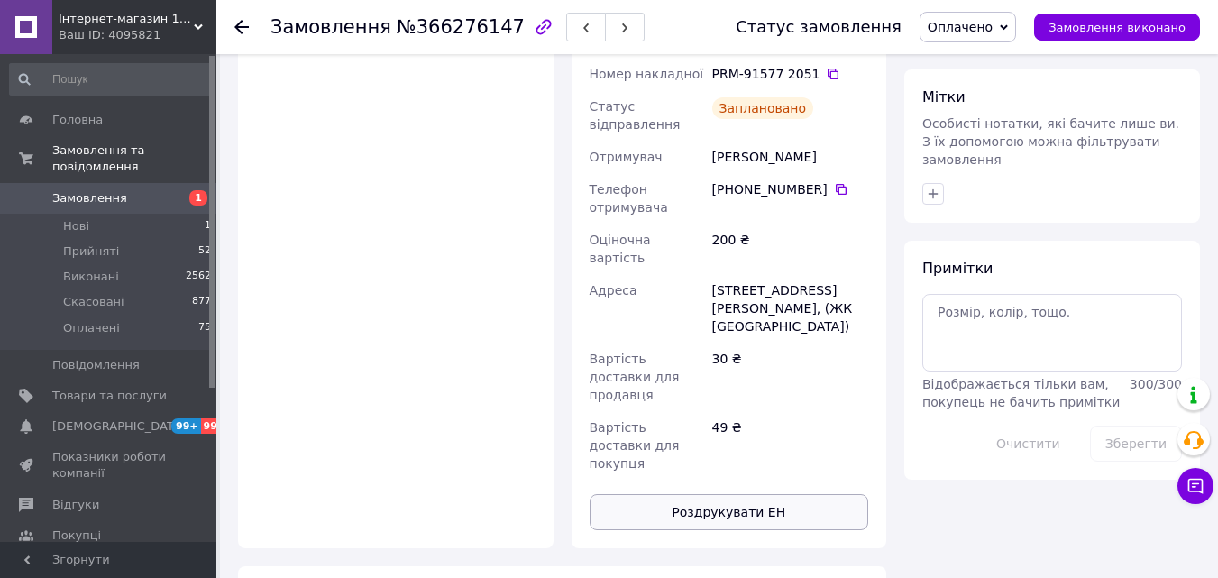
click at [738, 494] on button "Роздрукувати ЕН" at bounding box center [728, 512] width 279 height 36
